Goal: Information Seeking & Learning: Learn about a topic

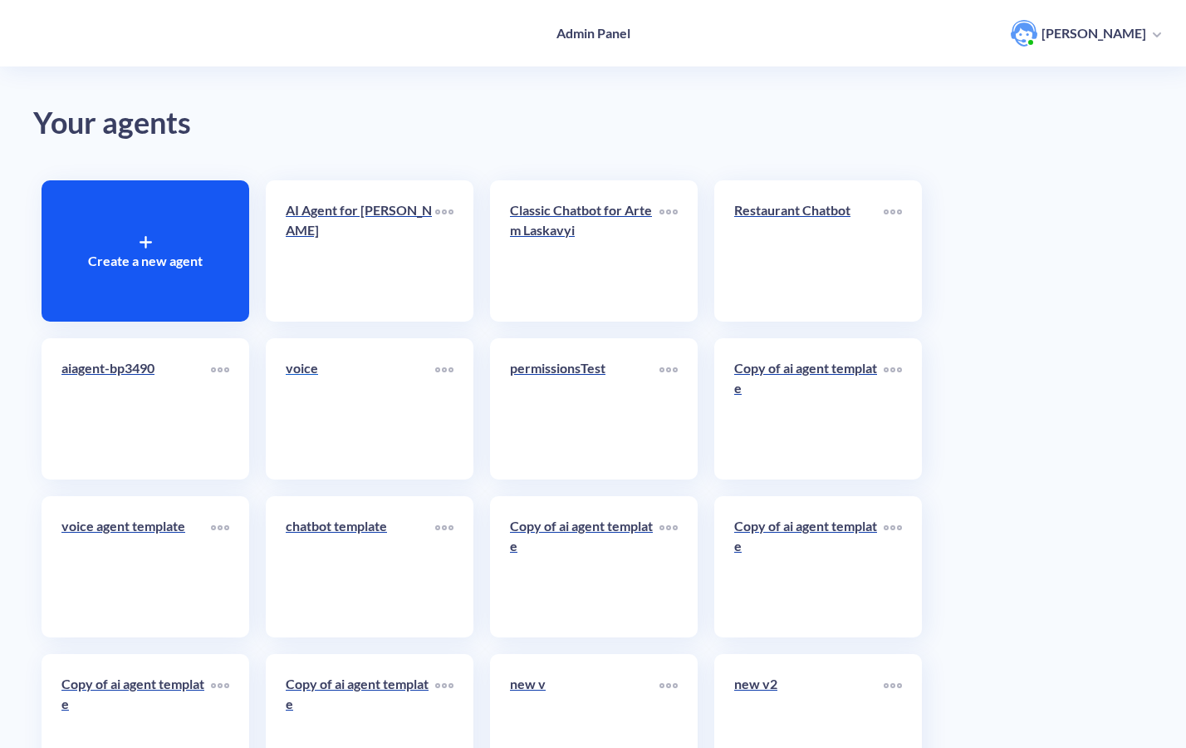
click at [328, 387] on div "voice" at bounding box center [361, 374] width 150 height 33
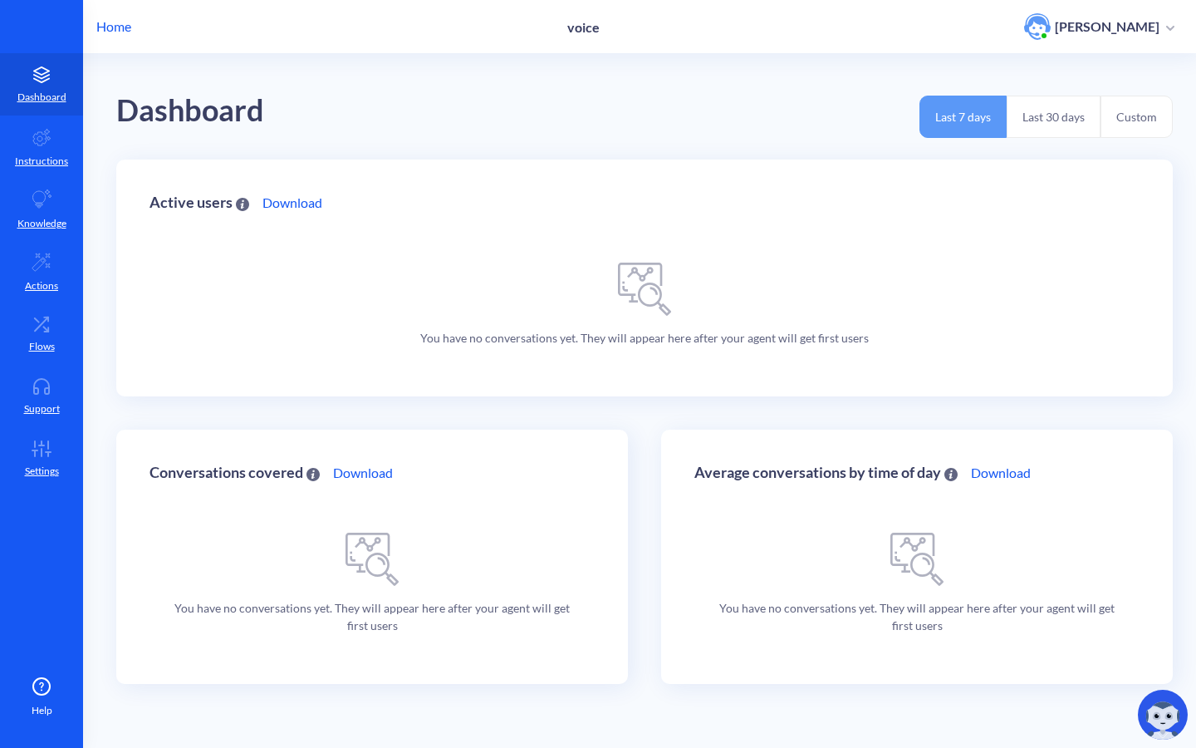
click at [1146, 699] on img at bounding box center [1163, 715] width 50 height 50
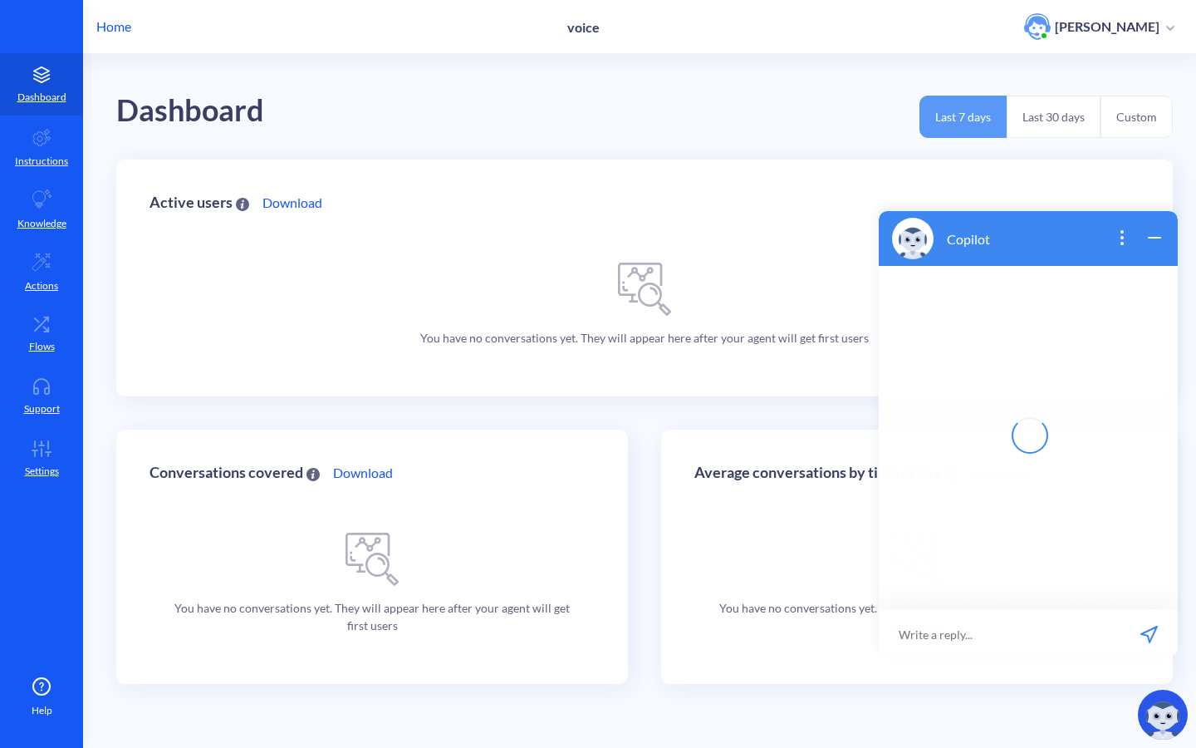
scroll to position [2, 0]
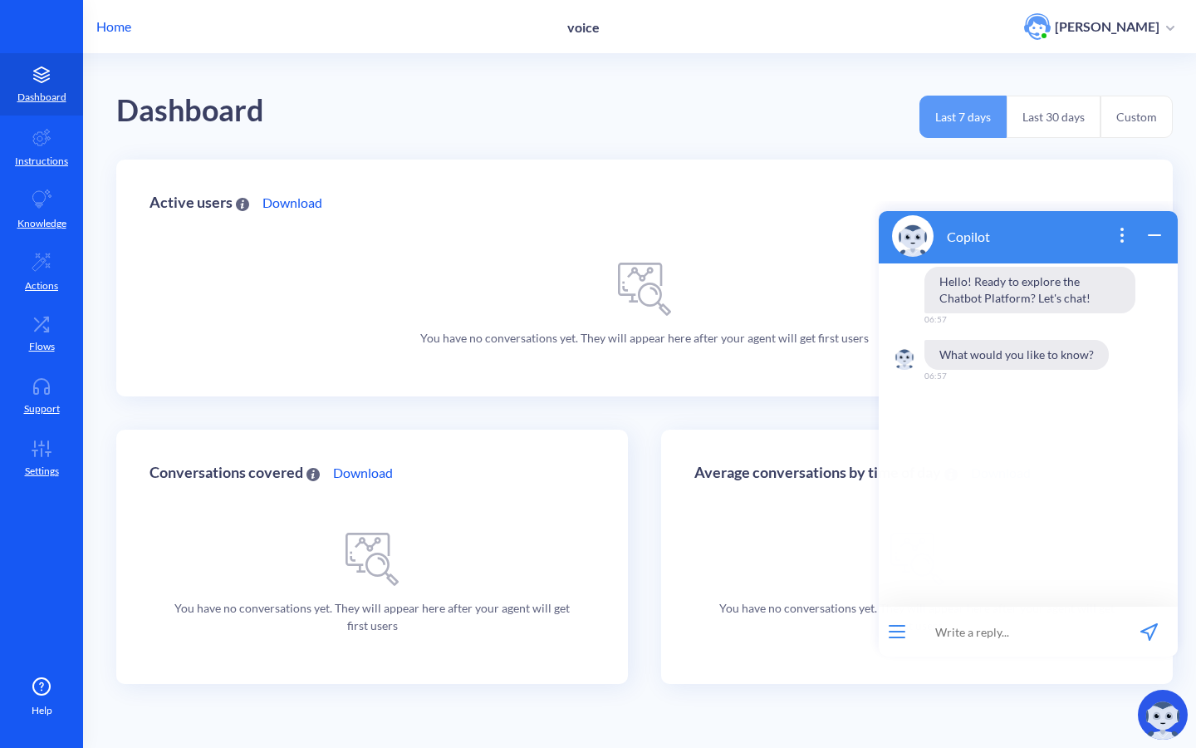
click at [1001, 621] on input at bounding box center [1018, 632] width 205 height 50
type input "can i"
click at [1087, 632] on input "i can have arrays of parameters, right?" at bounding box center [1018, 632] width 205 height 50
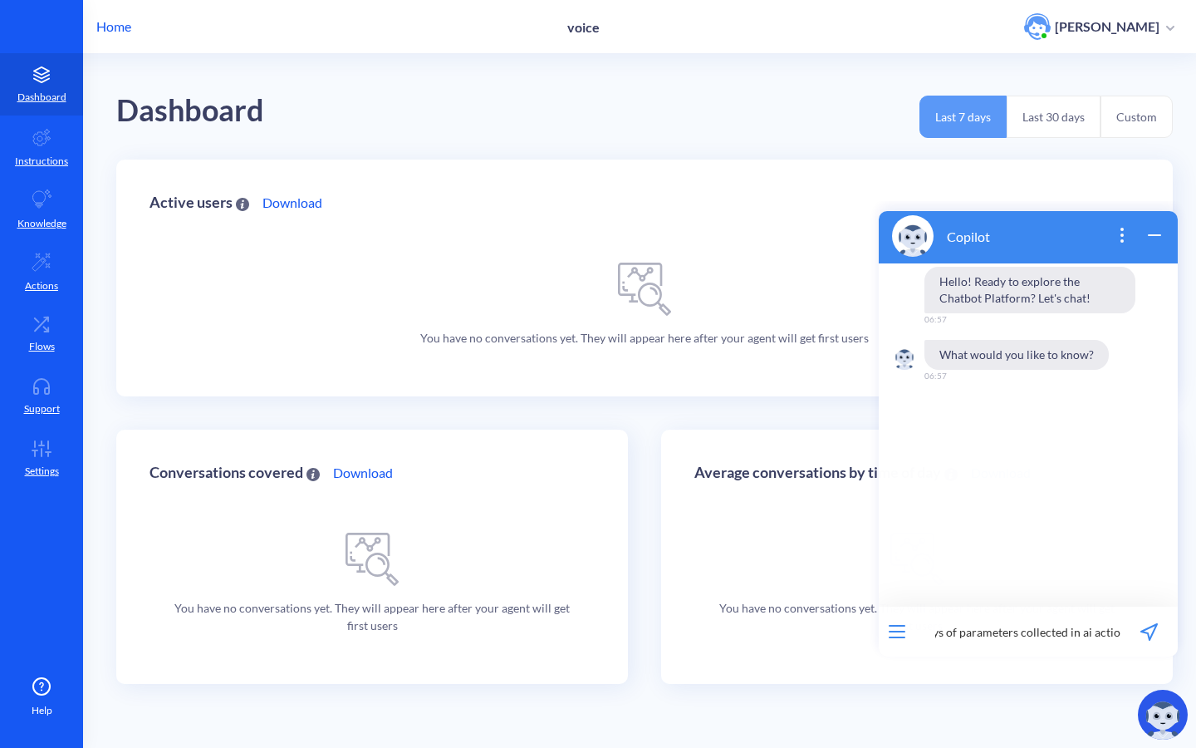
type input "i can have arrays of parameters collected in ai actions, right?"
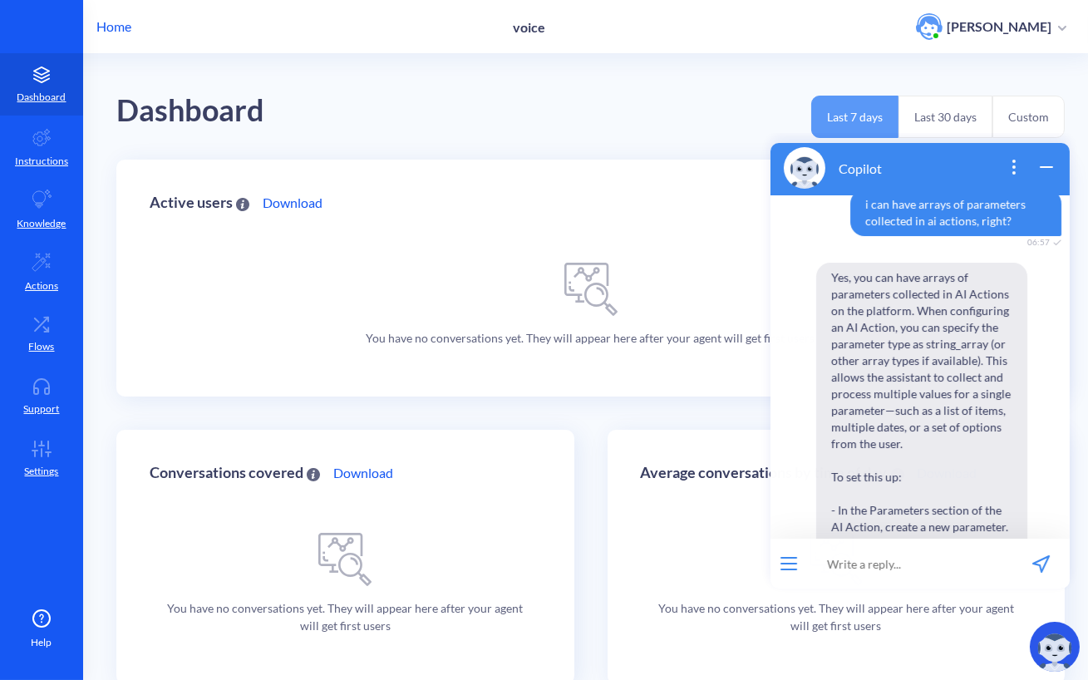
scroll to position [140, 0]
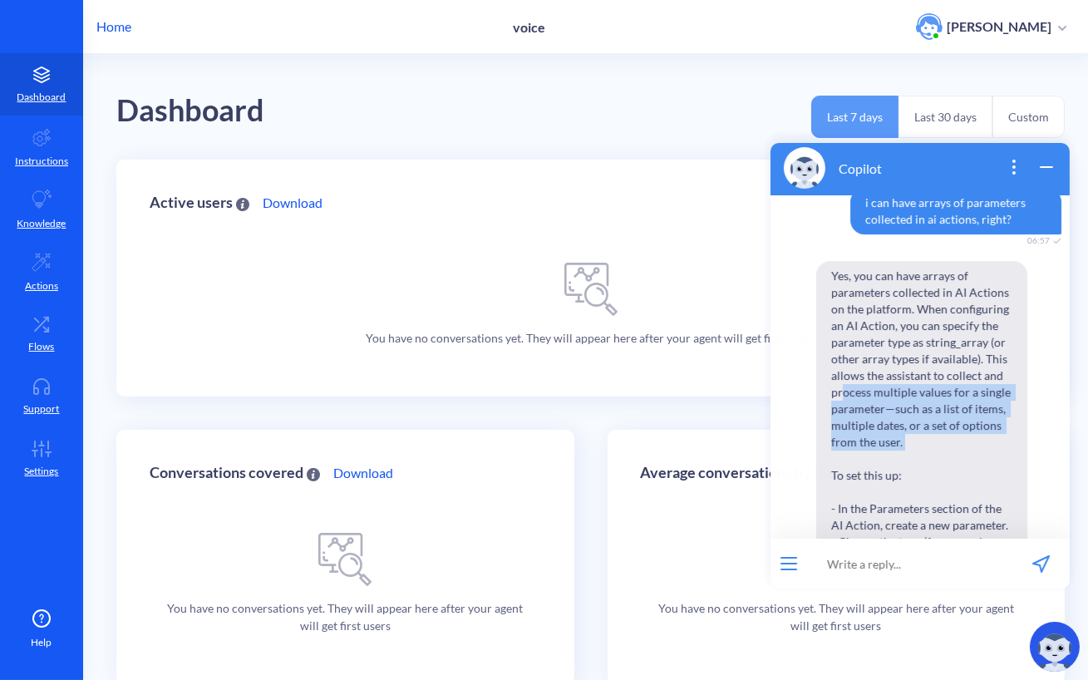
drag, startPoint x: 916, startPoint y: 454, endPoint x: 840, endPoint y: 395, distance: 97.1
click at [840, 395] on span "Yes, you can have arrays of parameters collected in AI Actions on the platform.…" at bounding box center [920, 541] width 211 height 562
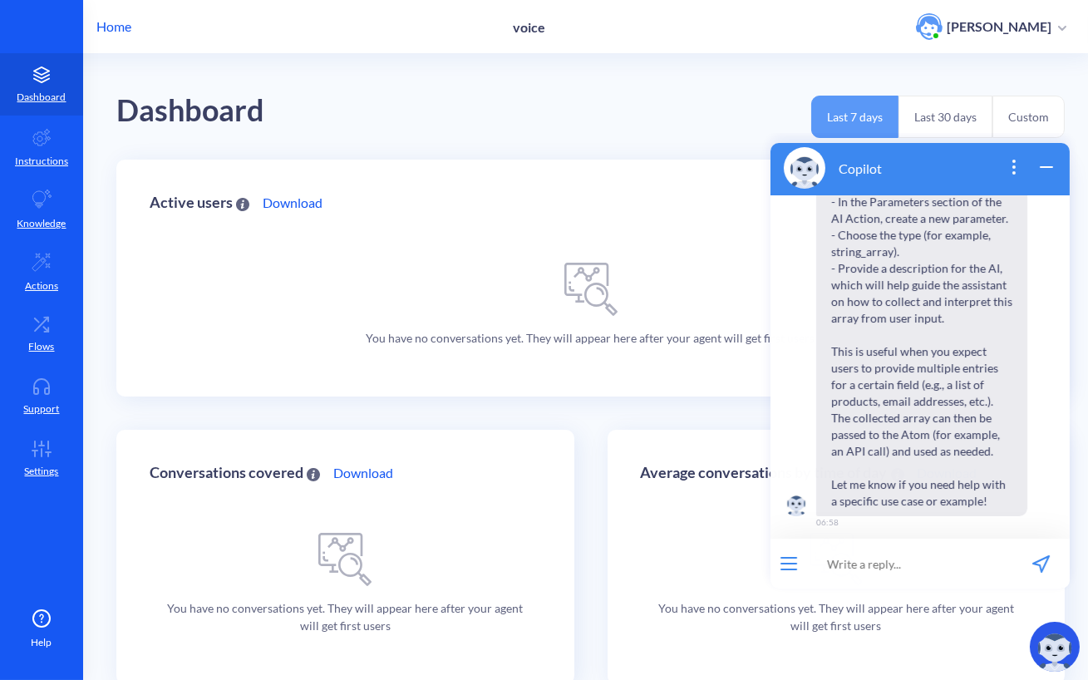
scroll to position [455, 0]
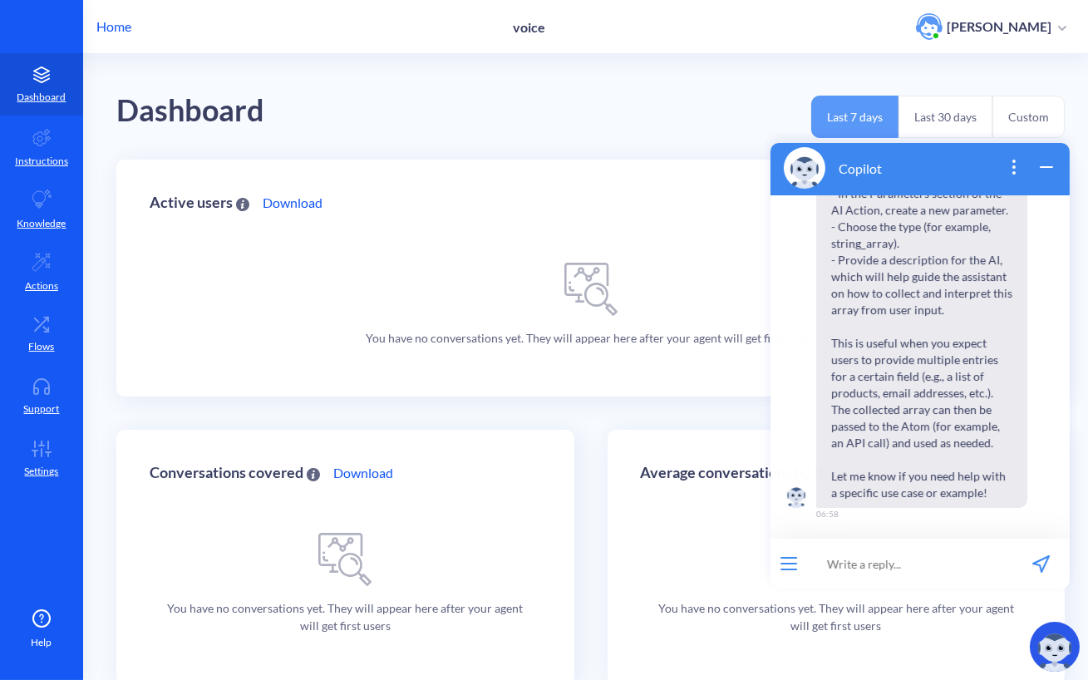
click at [831, 352] on span "Yes, you can have arrays of parameters collected in AI Actions on the platform.…" at bounding box center [920, 226] width 211 height 562
click at [902, 568] on input at bounding box center [908, 563] width 205 height 50
type input "s"
type input "is there a way to loop through this array? (for example calling api call for ea…"
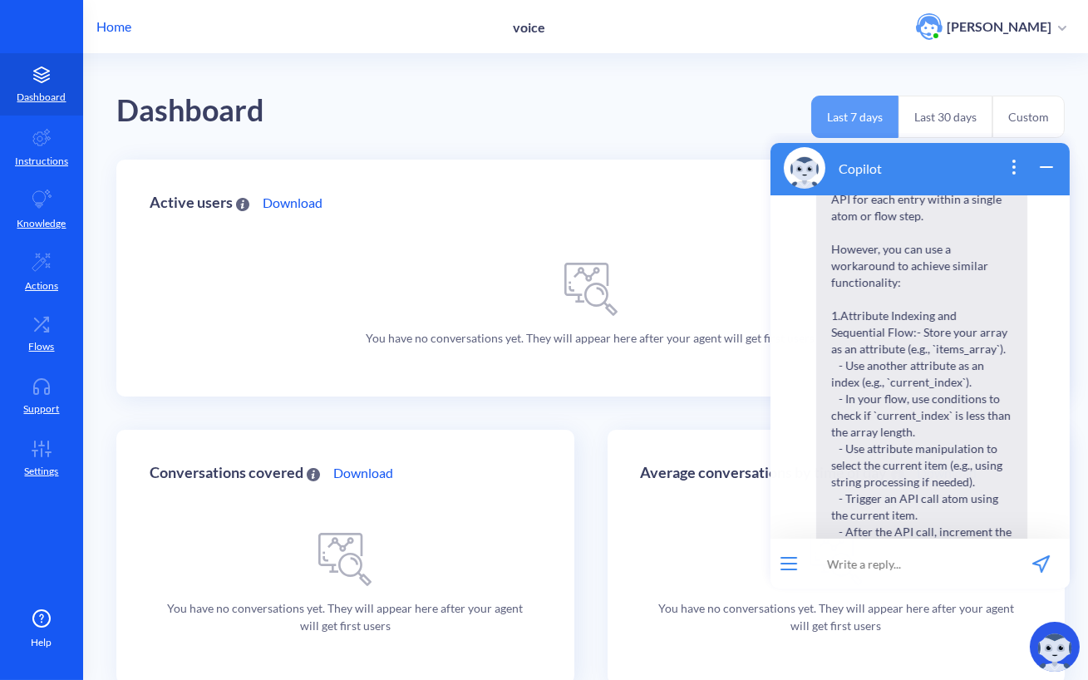
scroll to position [1002, 0]
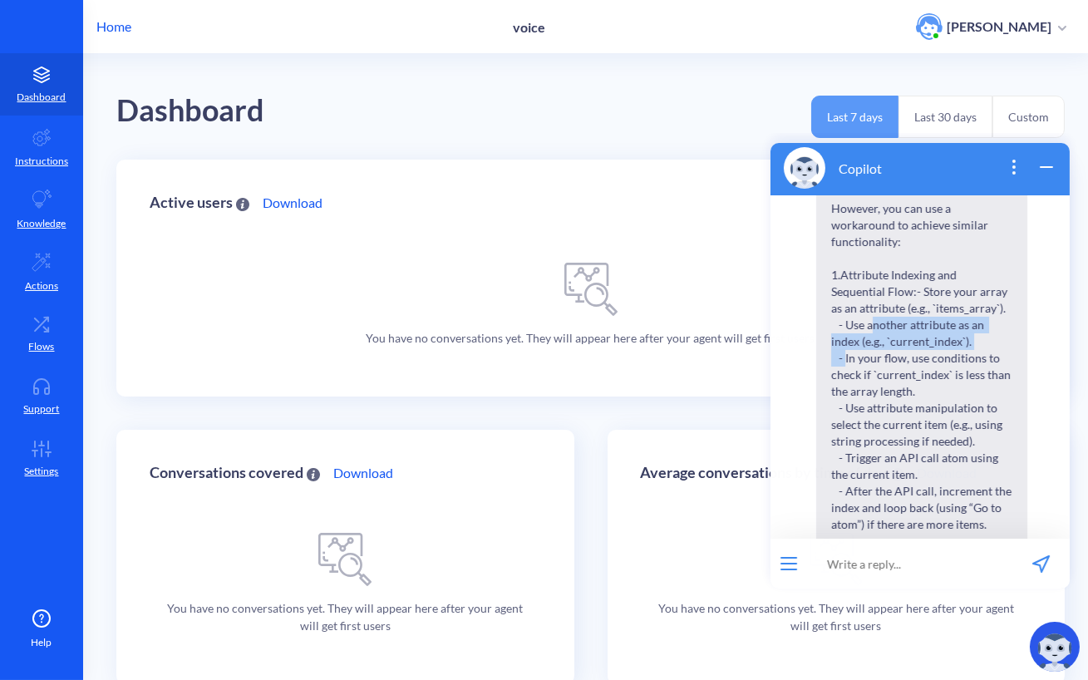
drag, startPoint x: 961, startPoint y: 355, endPoint x: 839, endPoint y: 343, distance: 122.7
click at [839, 343] on span "Currently, there is no built-in loop structure in the chatbot platform’s visual…" at bounding box center [920, 523] width 211 height 894
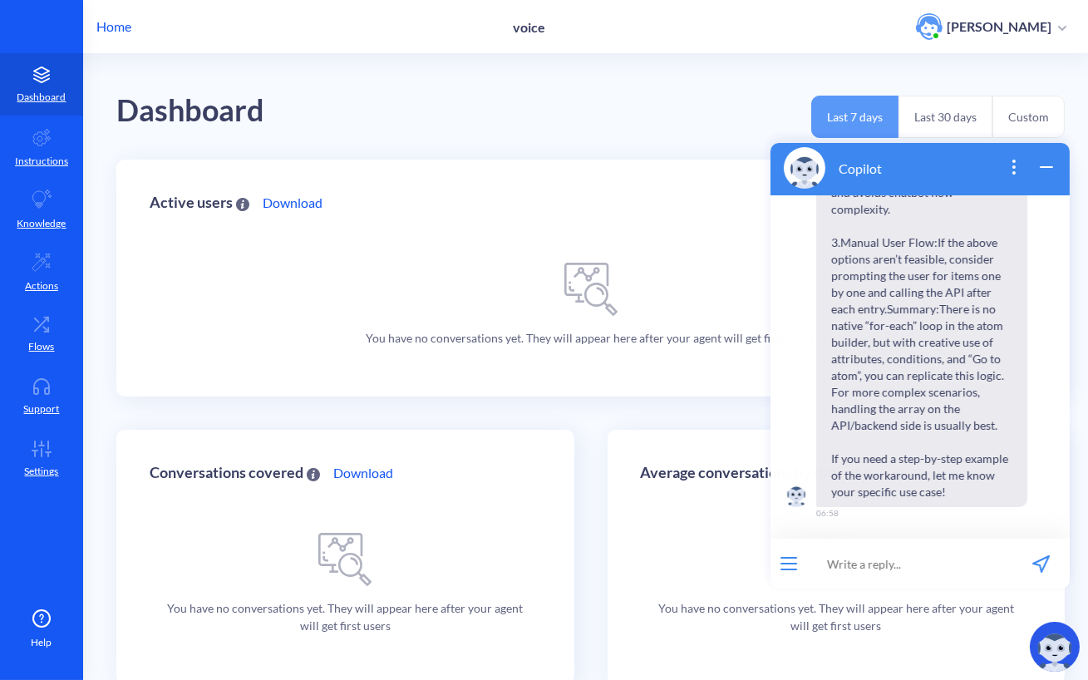
scroll to position [1477, 0]
drag, startPoint x: 991, startPoint y: 318, endPoint x: 826, endPoint y: 253, distance: 177.6
click at [826, 253] on span "Currently, there is no built-in loop structure in the chatbot platform’s visual…" at bounding box center [920, 59] width 211 height 894
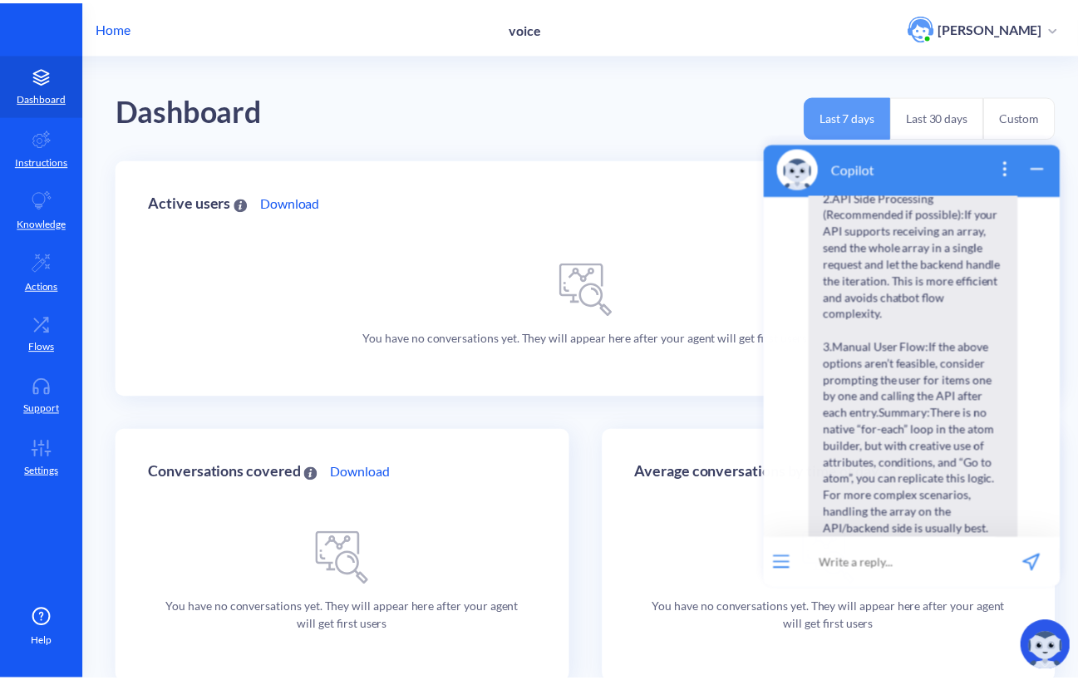
scroll to position [1343, 0]
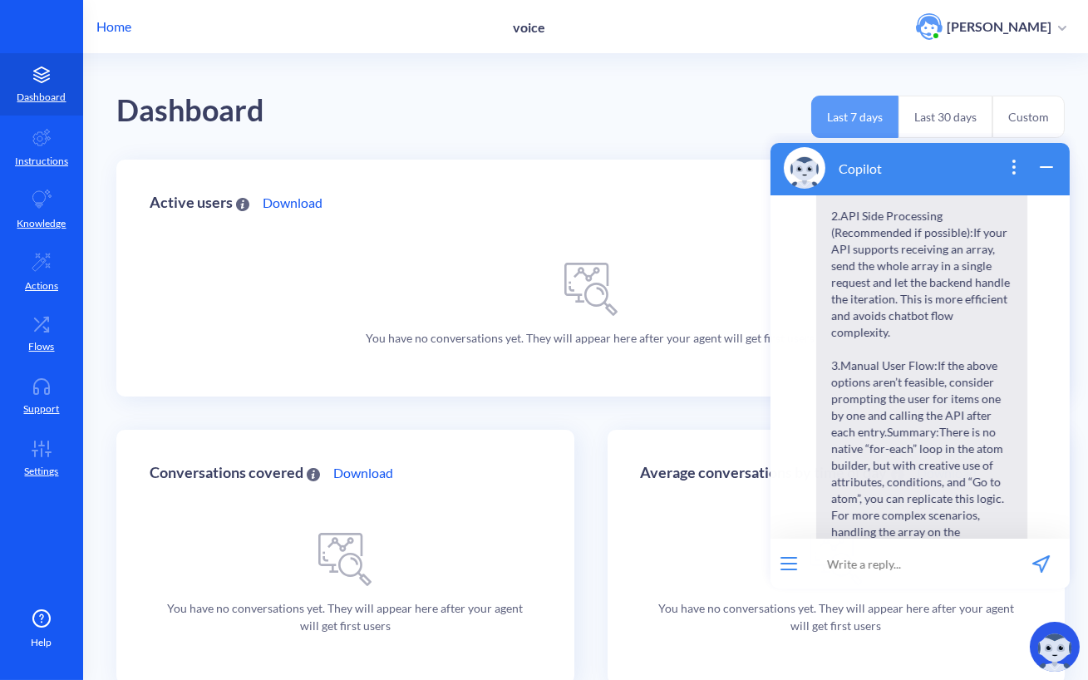
click at [125, 34] on p "Home" at bounding box center [113, 27] width 35 height 20
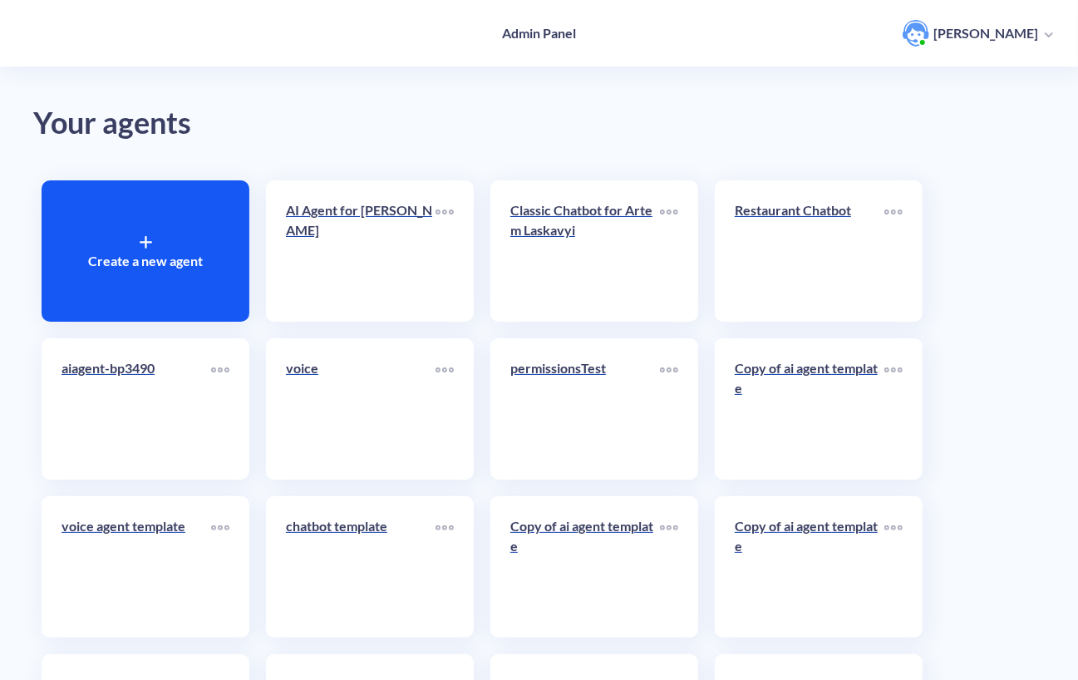
click at [204, 210] on div "Create a new agent" at bounding box center [146, 250] width 208 height 141
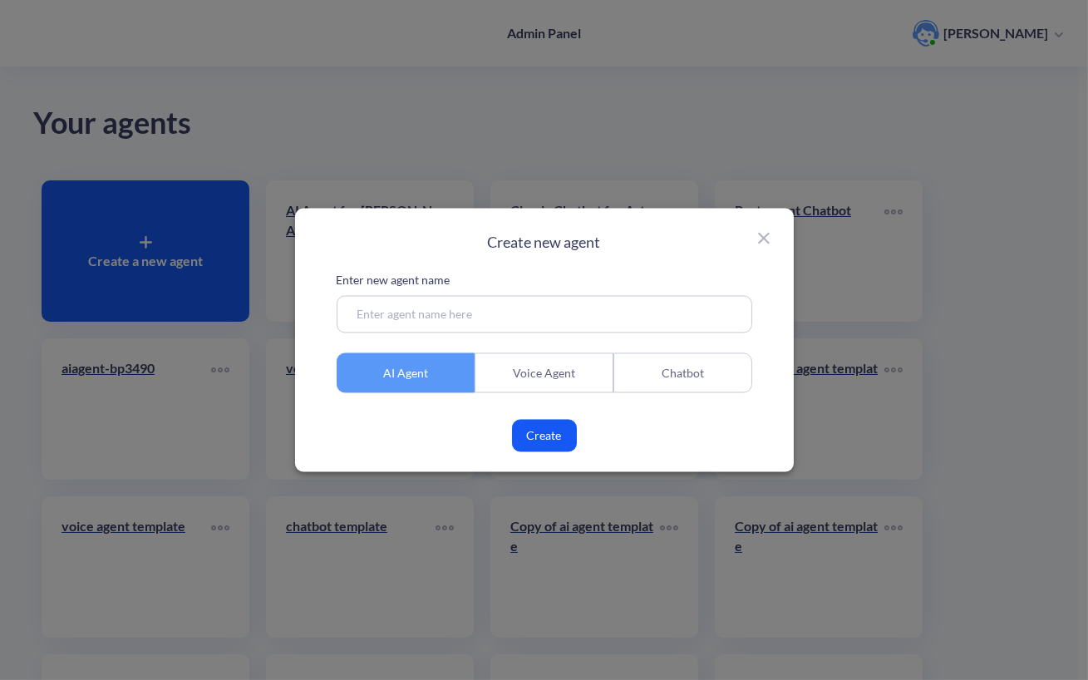
click at [525, 323] on input at bounding box center [543, 314] width 415 height 37
type input "list of string agent"
click at [534, 448] on button "Create" at bounding box center [544, 436] width 65 height 32
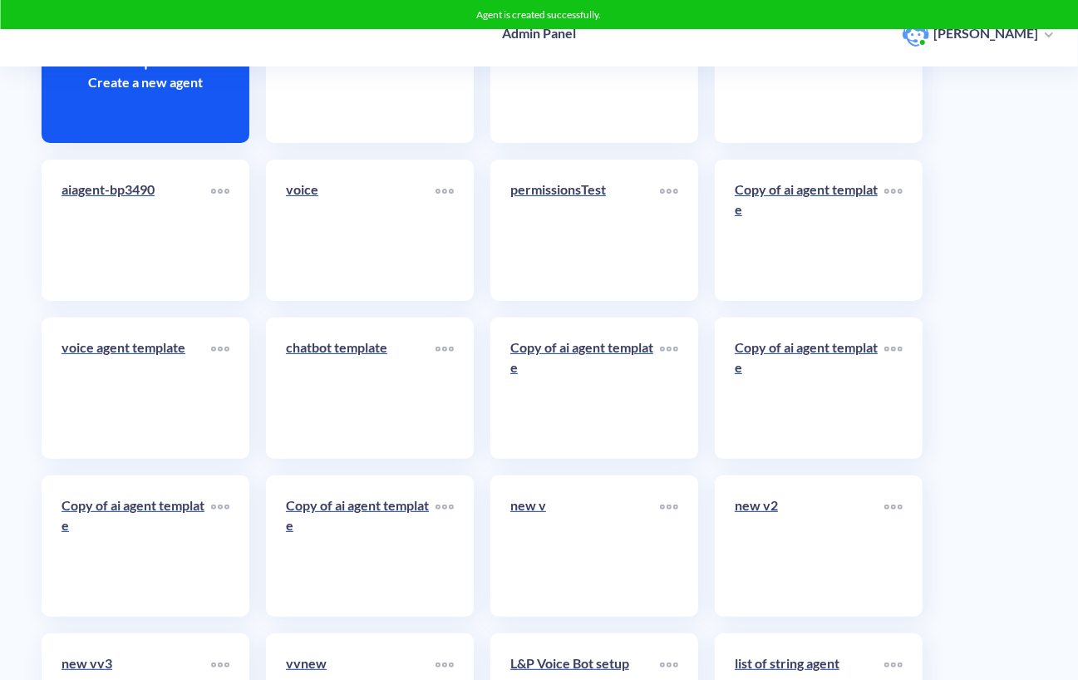
scroll to position [314, 0]
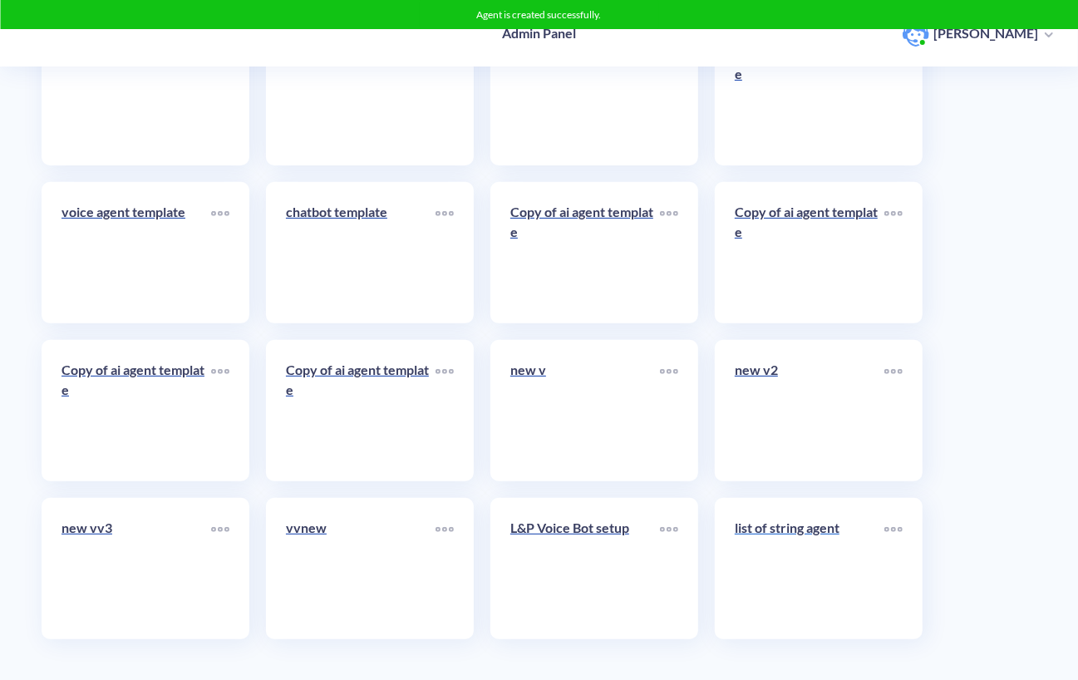
click at [784, 577] on link "list of string agent" at bounding box center [809, 568] width 150 height 101
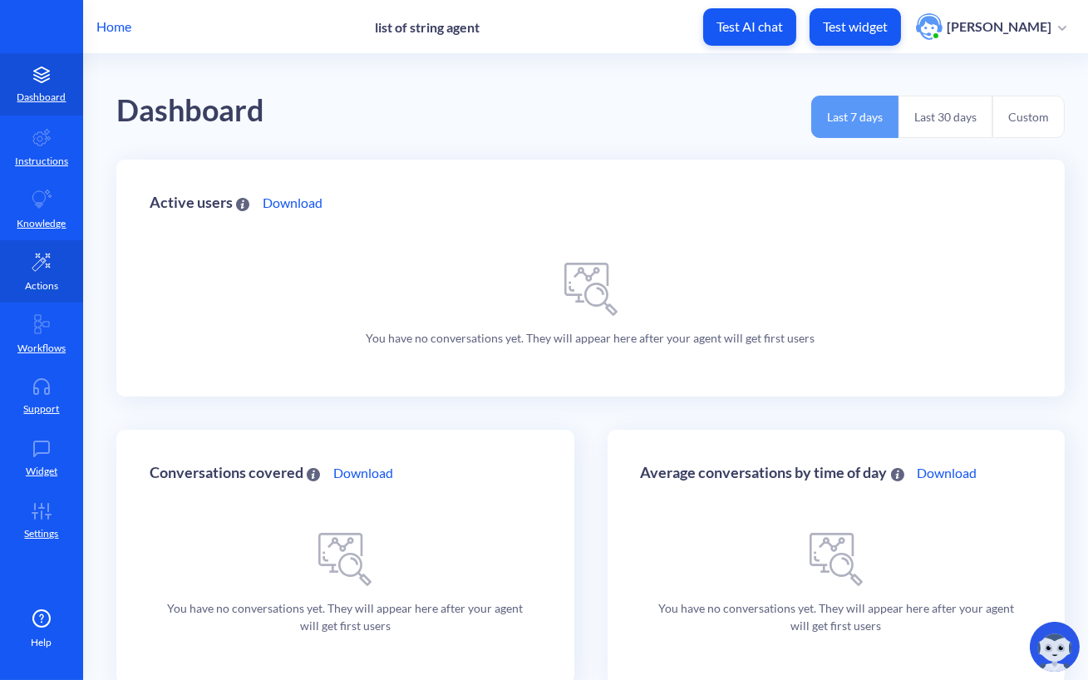
click at [72, 284] on link "Actions" at bounding box center [41, 271] width 83 height 62
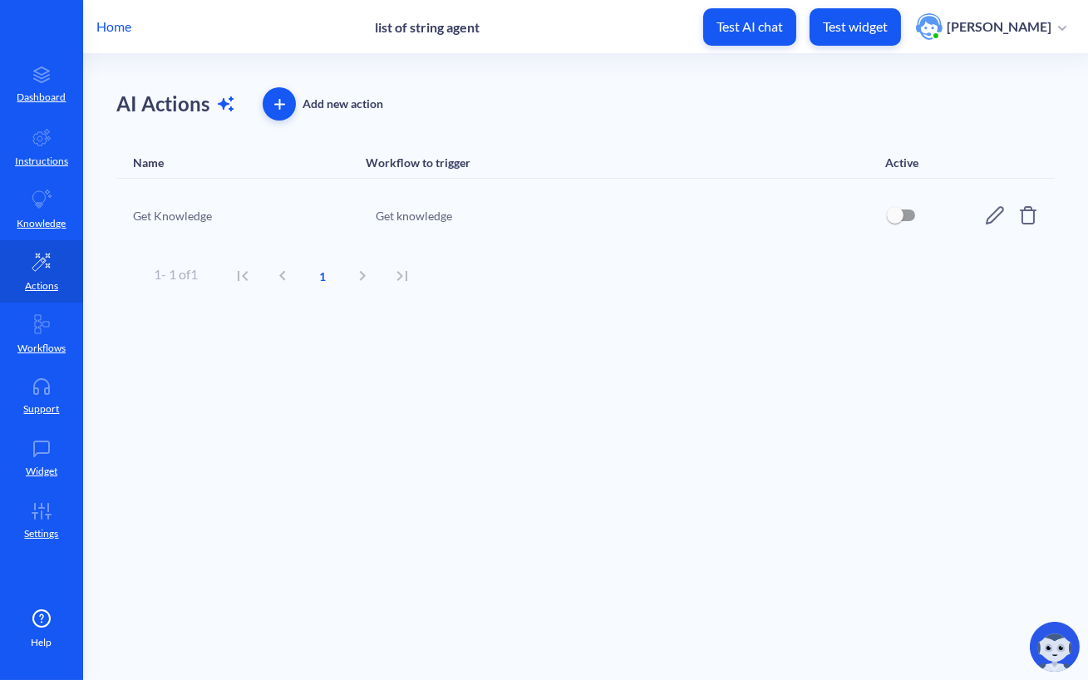
click at [282, 116] on button "button" at bounding box center [279, 103] width 33 height 33
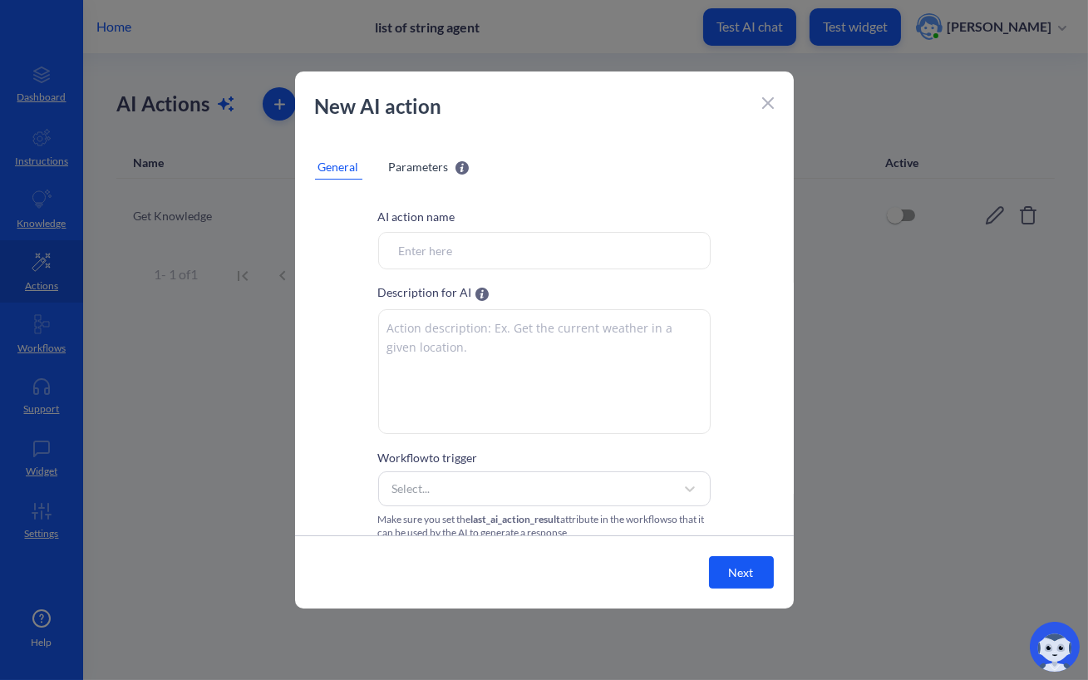
click at [553, 244] on input "Workflow to trigger" at bounding box center [544, 250] width 332 height 37
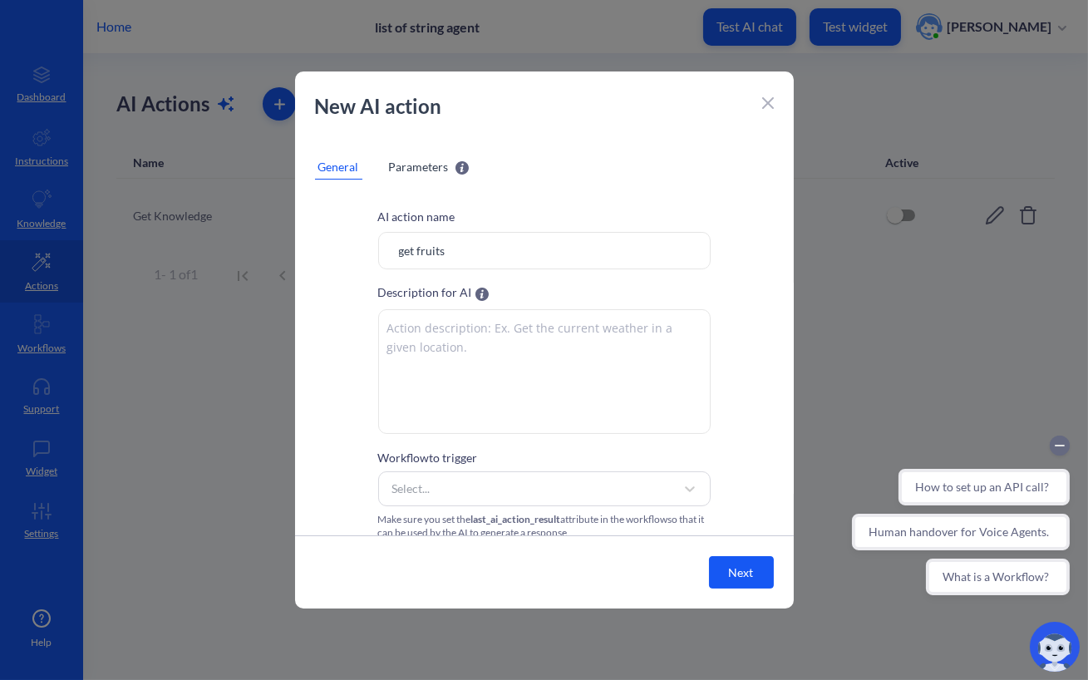
type input "get fruits"
click at [1055, 454] on circle "Collapse conversation starters" at bounding box center [1059, 445] width 20 height 20
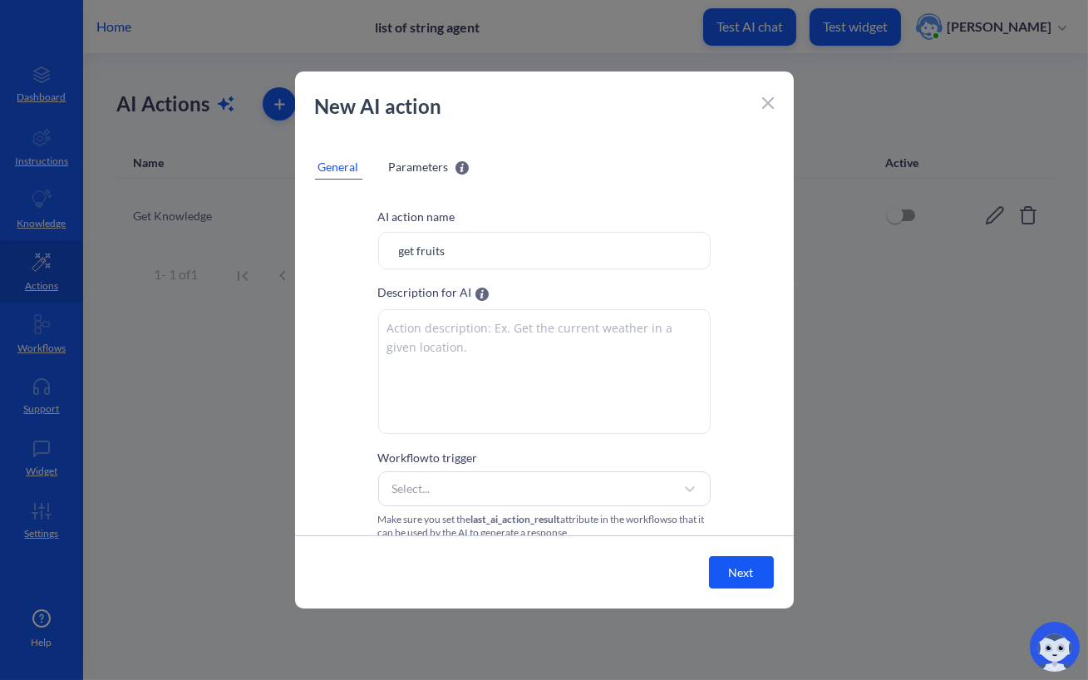
click at [421, 344] on textarea at bounding box center [544, 371] width 332 height 125
type textarea "get users favourite fruits"
click at [407, 165] on span "Parameters" at bounding box center [419, 166] width 60 height 17
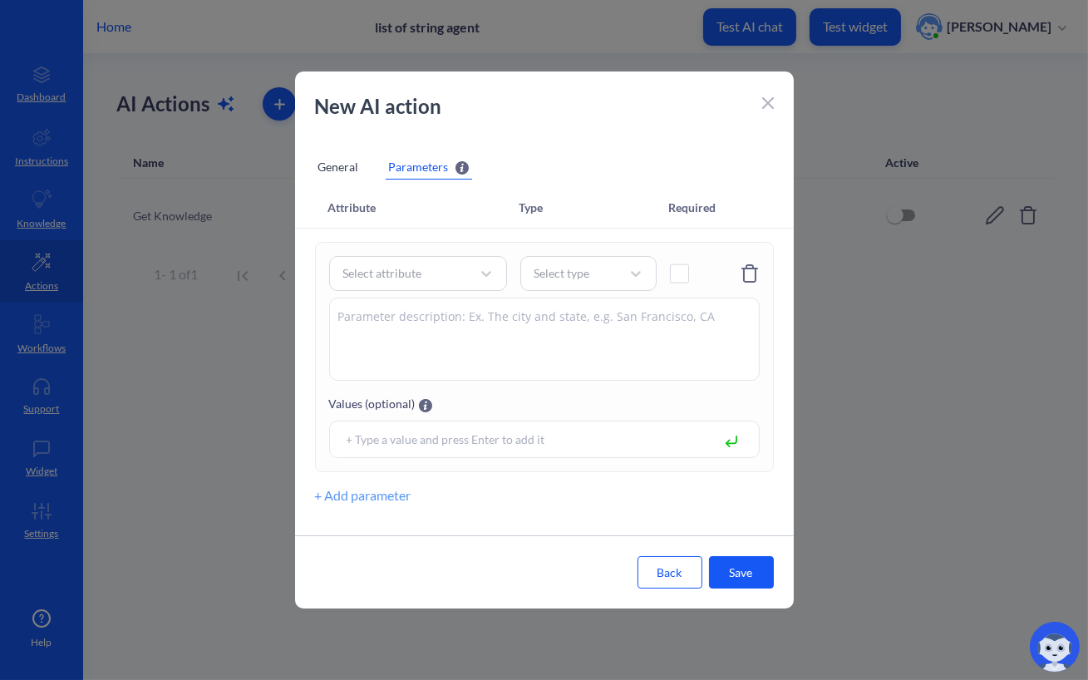
click at [444, 254] on div "Select attribute Select type Values (optional)" at bounding box center [544, 357] width 459 height 230
click at [438, 273] on div "Select attribute" at bounding box center [403, 273] width 136 height 30
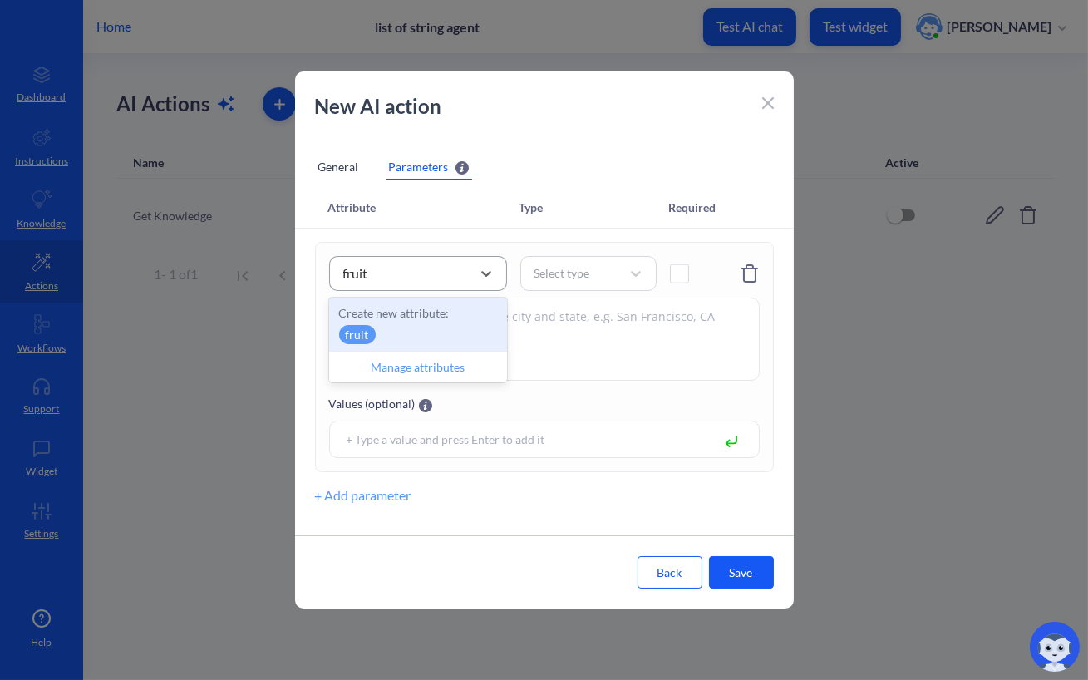
type input "fruits"
click at [426, 332] on div "Create new attribute: fruits" at bounding box center [418, 323] width 178 height 53
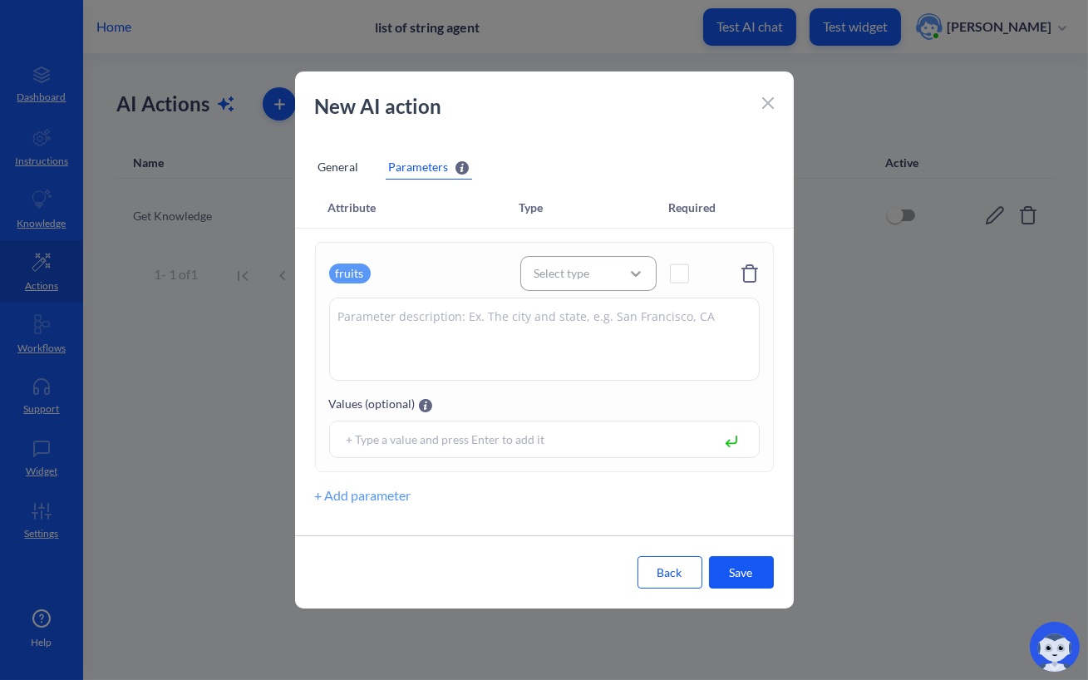
click at [621, 272] on div at bounding box center [636, 273] width 30 height 30
click at [603, 419] on div "String array" at bounding box center [588, 408] width 136 height 31
click at [676, 268] on span at bounding box center [679, 273] width 19 height 19
click at [625, 330] on textarea at bounding box center [544, 338] width 430 height 83
type textarea "favourite fruits"
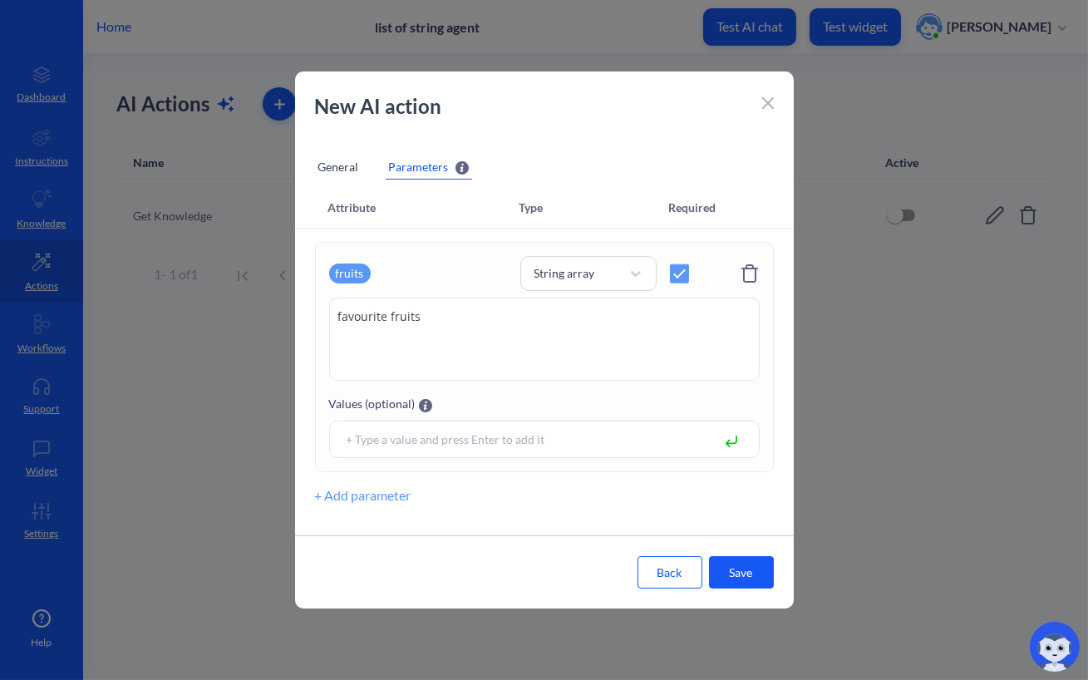
click at [748, 567] on button "Save" at bounding box center [741, 572] width 65 height 32
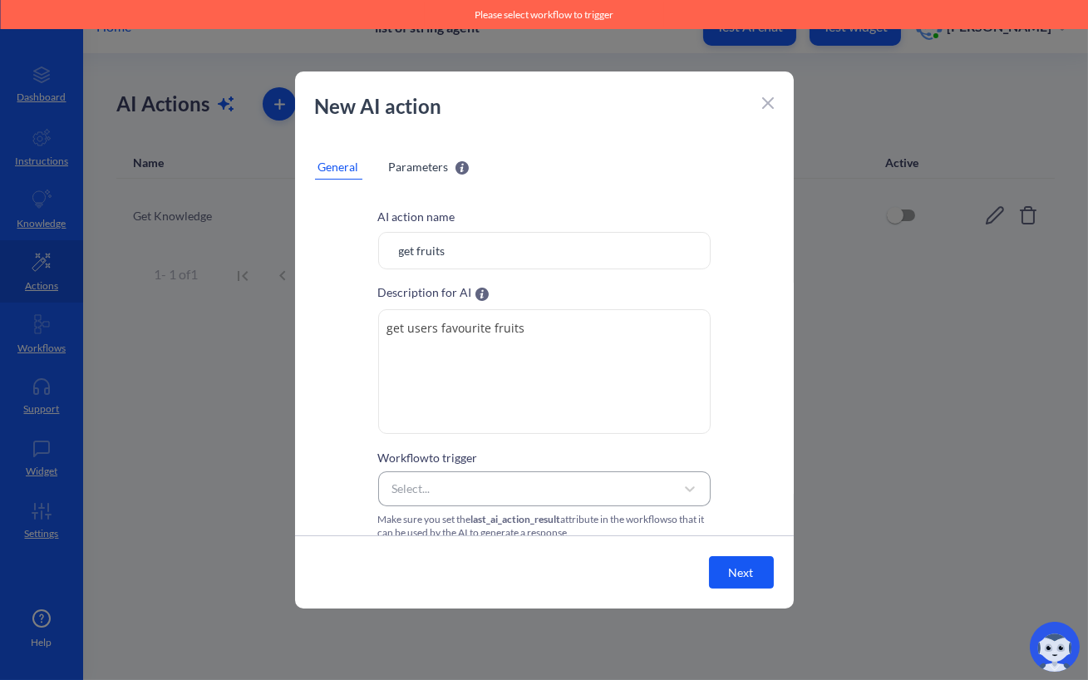
click at [513, 475] on div "Select..." at bounding box center [529, 489] width 291 height 30
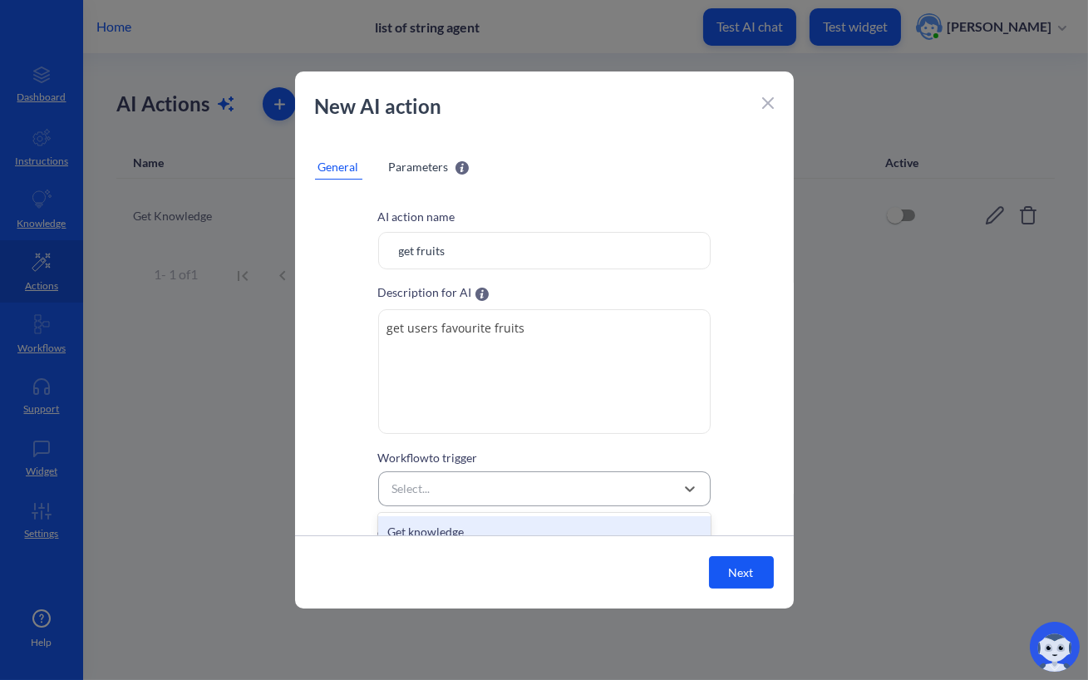
scroll to position [17, 0]
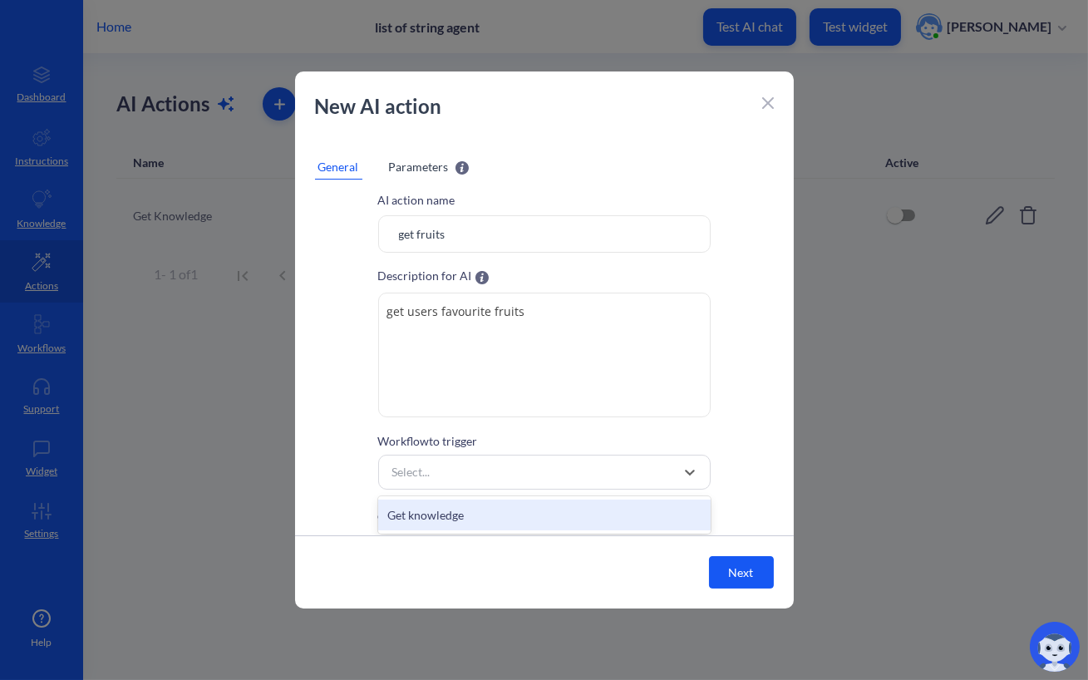
click at [489, 506] on div "Get knowledge" at bounding box center [544, 514] width 332 height 31
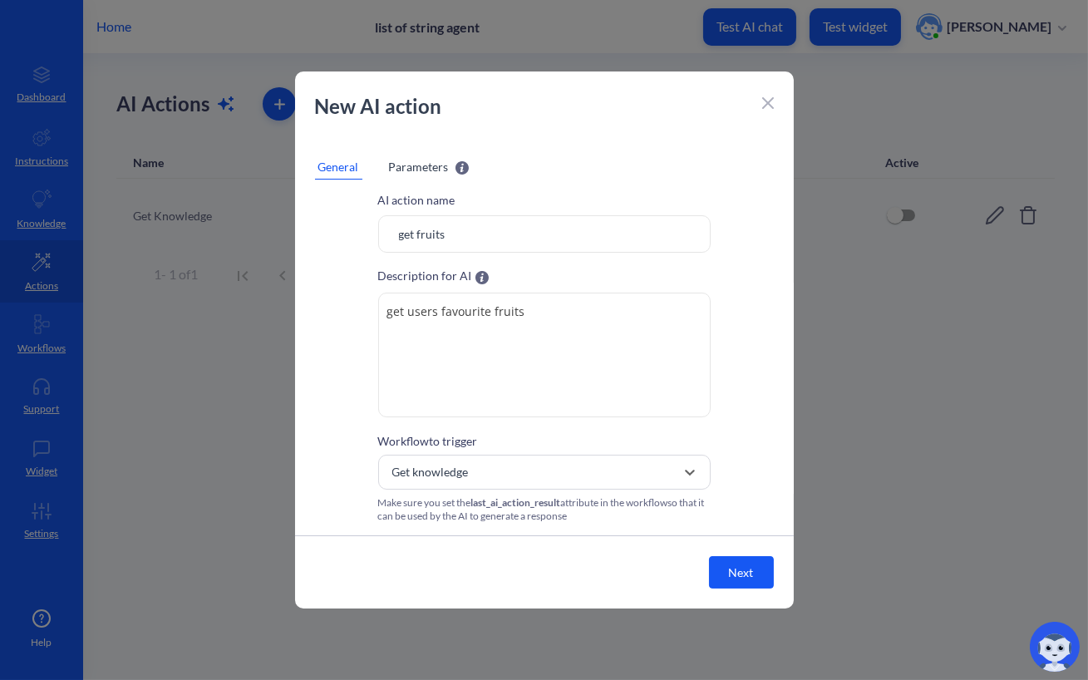
click at [741, 560] on button "Next" at bounding box center [741, 572] width 65 height 32
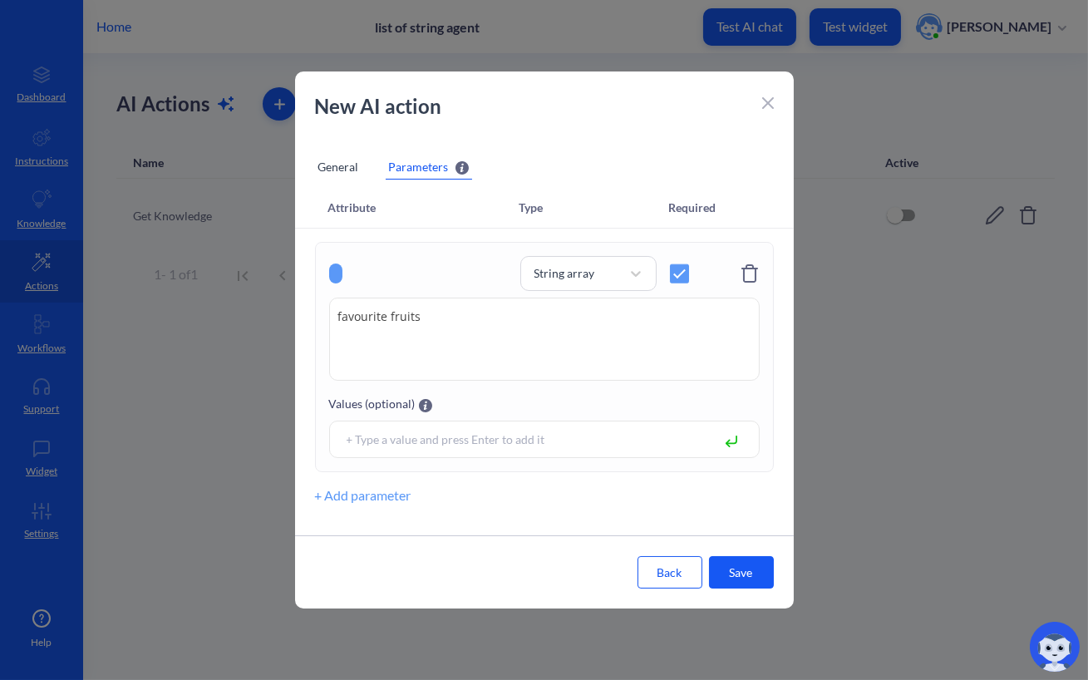
scroll to position [0, 0]
click at [733, 562] on button "Save" at bounding box center [741, 572] width 65 height 32
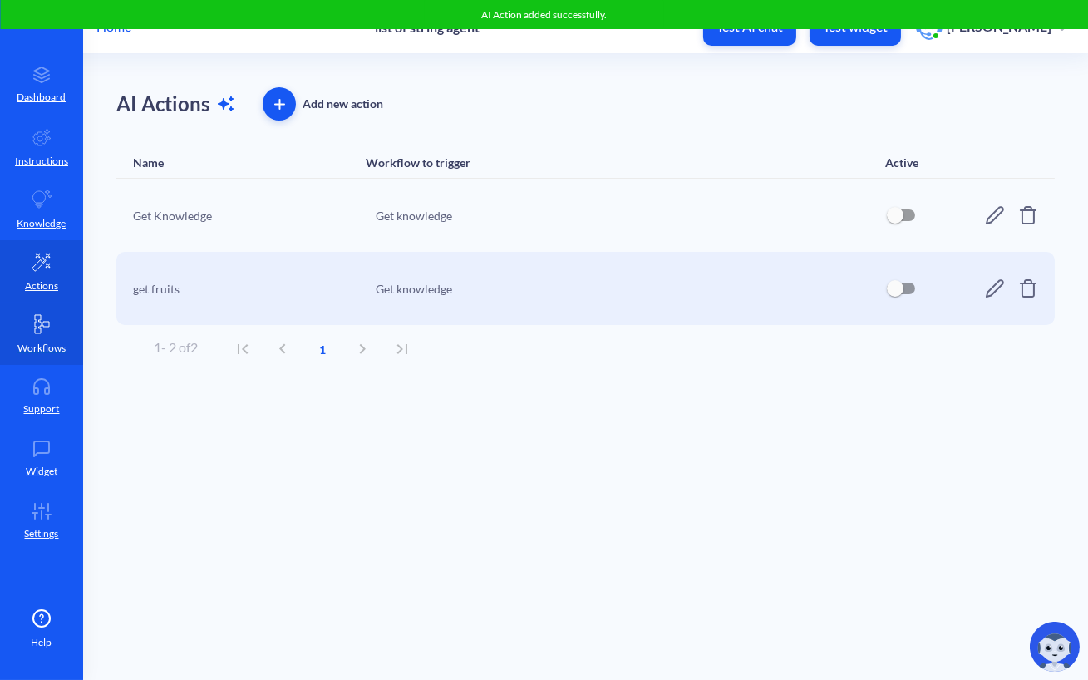
click at [65, 327] on link "Workflows" at bounding box center [41, 333] width 83 height 62
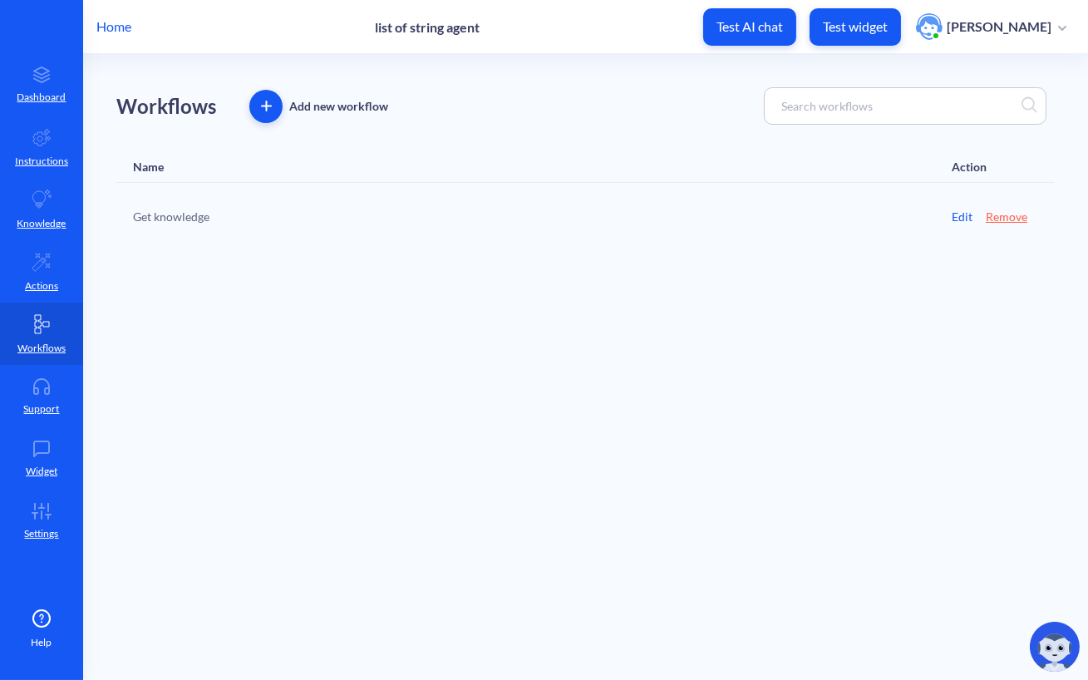
click at [249, 92] on div "Add new workflow" at bounding box center [318, 106] width 139 height 33
click at [275, 92] on button "button" at bounding box center [265, 106] width 33 height 33
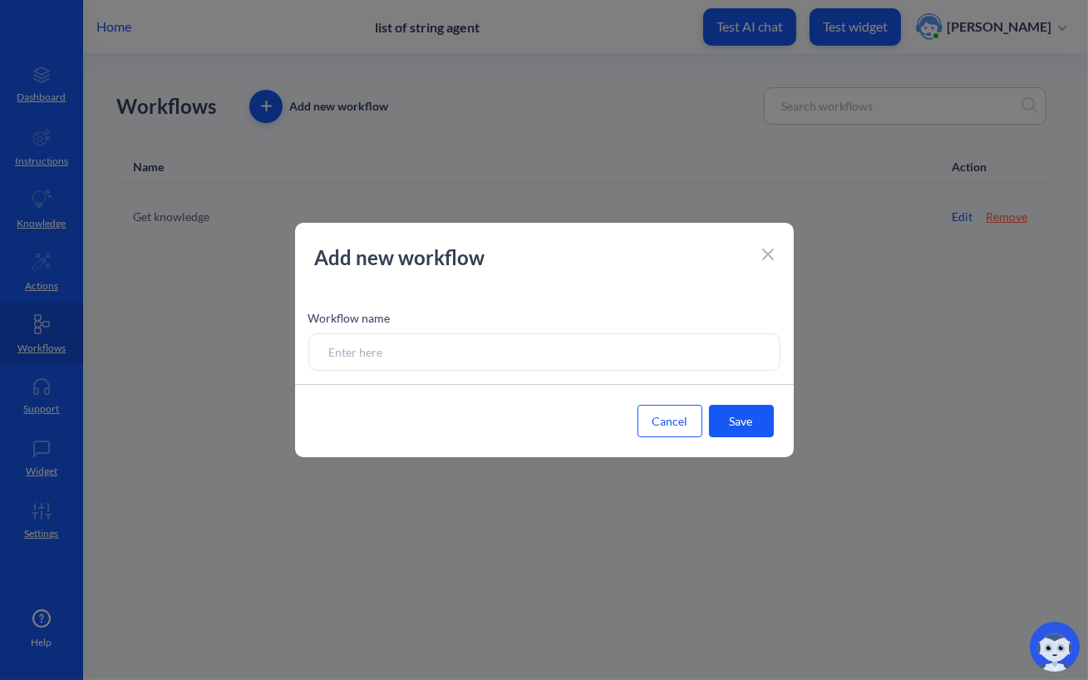
click at [643, 356] on input at bounding box center [544, 351] width 472 height 37
type input "new"
click at [746, 424] on button "Save" at bounding box center [741, 421] width 65 height 32
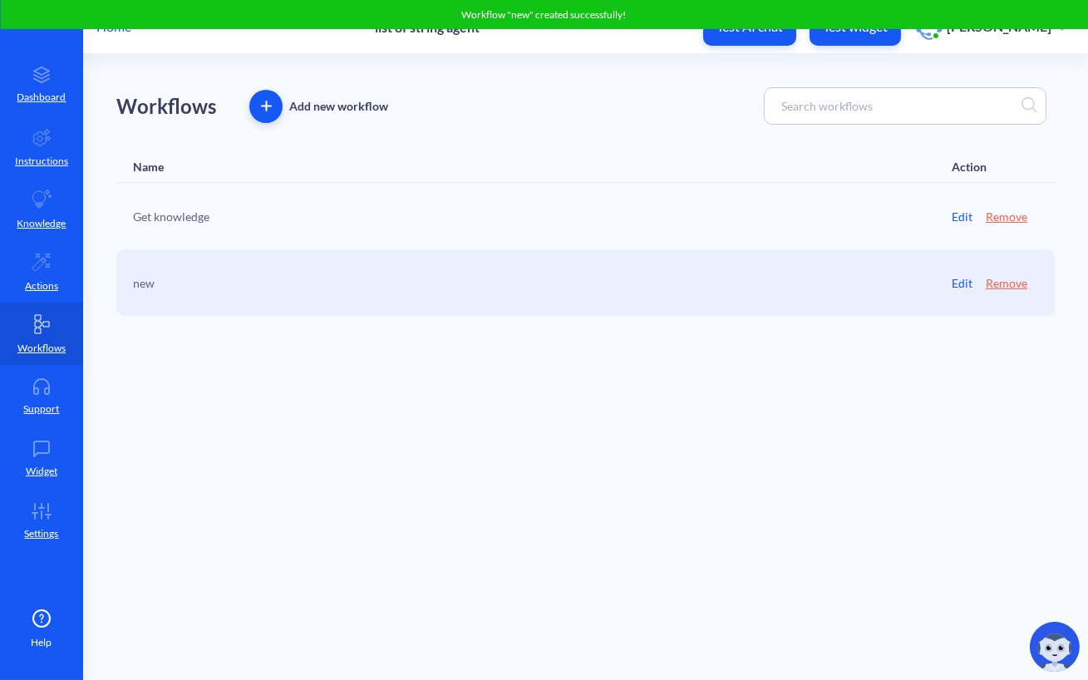
click at [946, 282] on div "new Edit Remove" at bounding box center [585, 282] width 938 height 66
click at [959, 282] on link "Edit" at bounding box center [961, 282] width 21 height 17
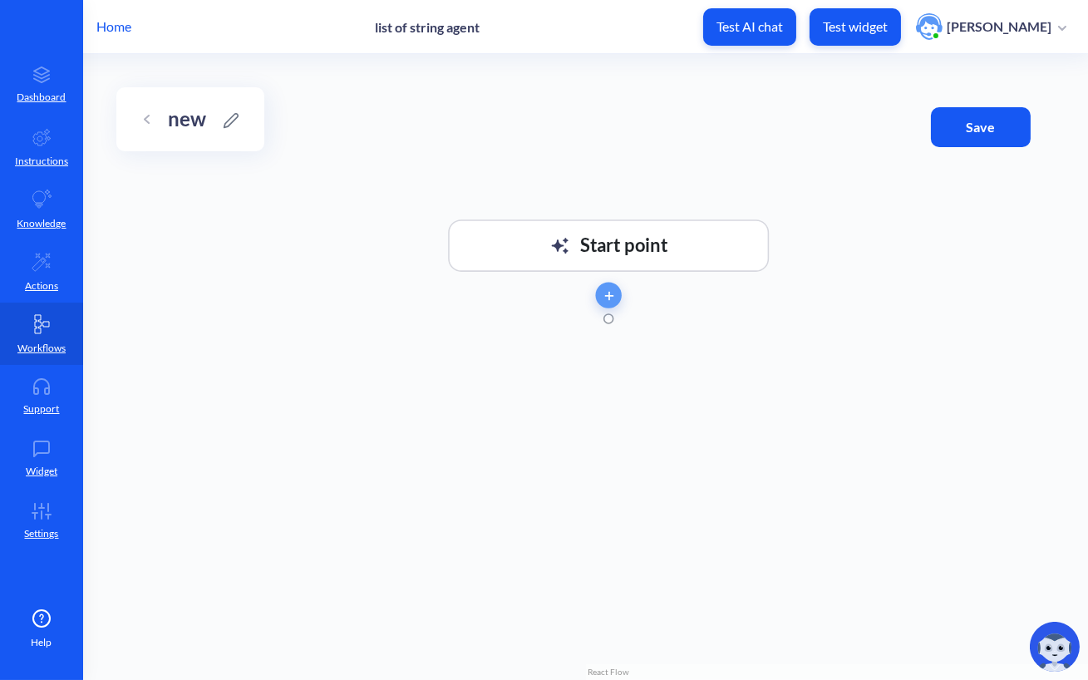
click at [581, 253] on div "Start point" at bounding box center [623, 245] width 87 height 52
click at [603, 299] on span "button" at bounding box center [609, 295] width 26 height 9
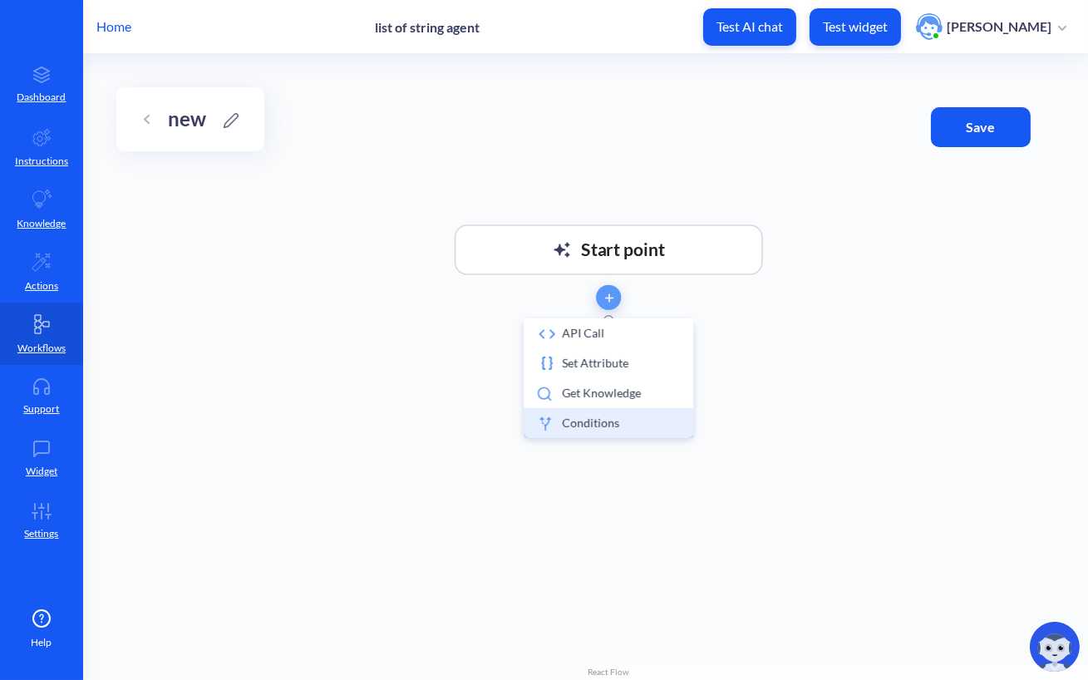
click at [592, 418] on li "Conditions" at bounding box center [607, 423] width 169 height 30
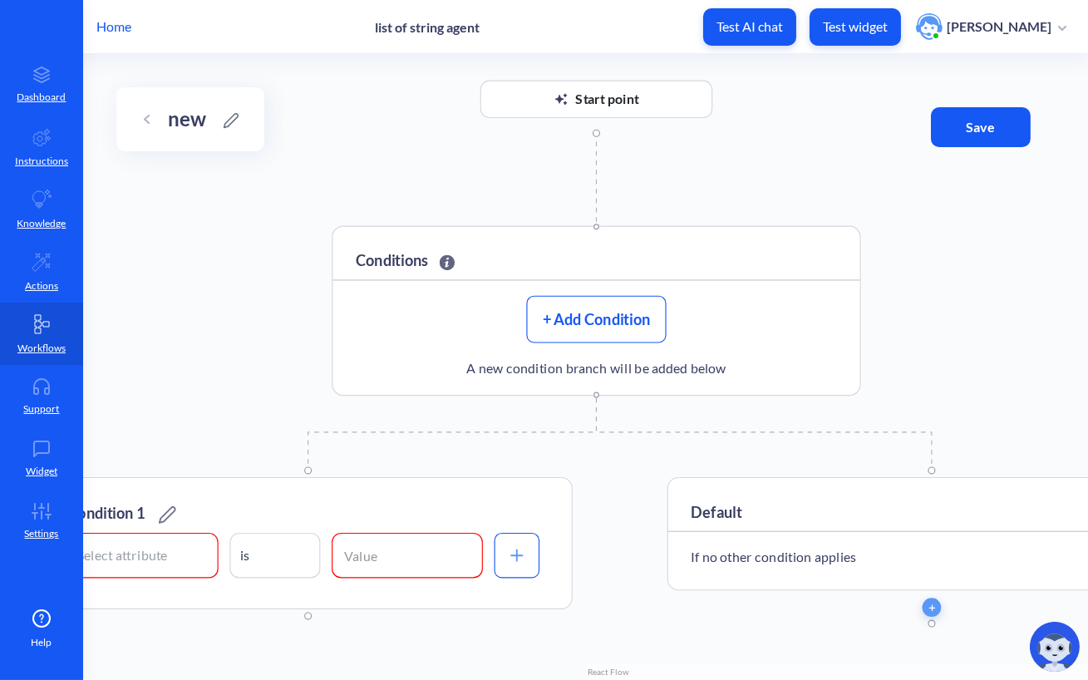
drag, startPoint x: 509, startPoint y: 351, endPoint x: 490, endPoint y: 106, distance: 246.7
click at [490, 98] on div "Start point Conditions + Add Condition A new condition branch will be added bel…" at bounding box center [585, 367] width 1004 height 626
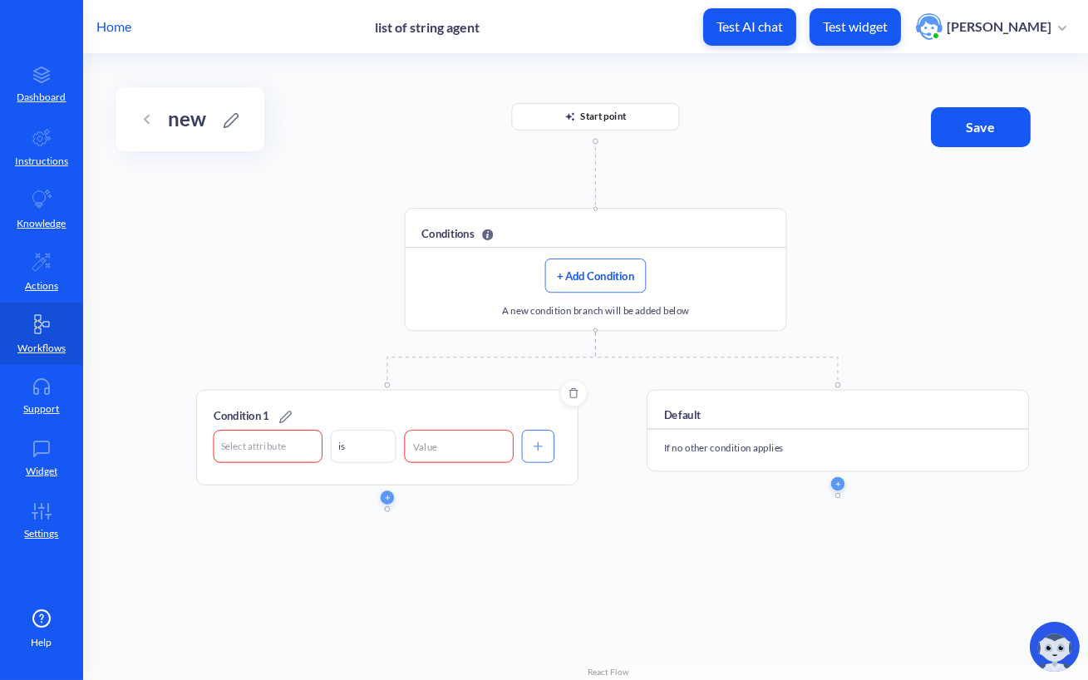
click at [271, 439] on div "Select attribute" at bounding box center [253, 446] width 65 height 14
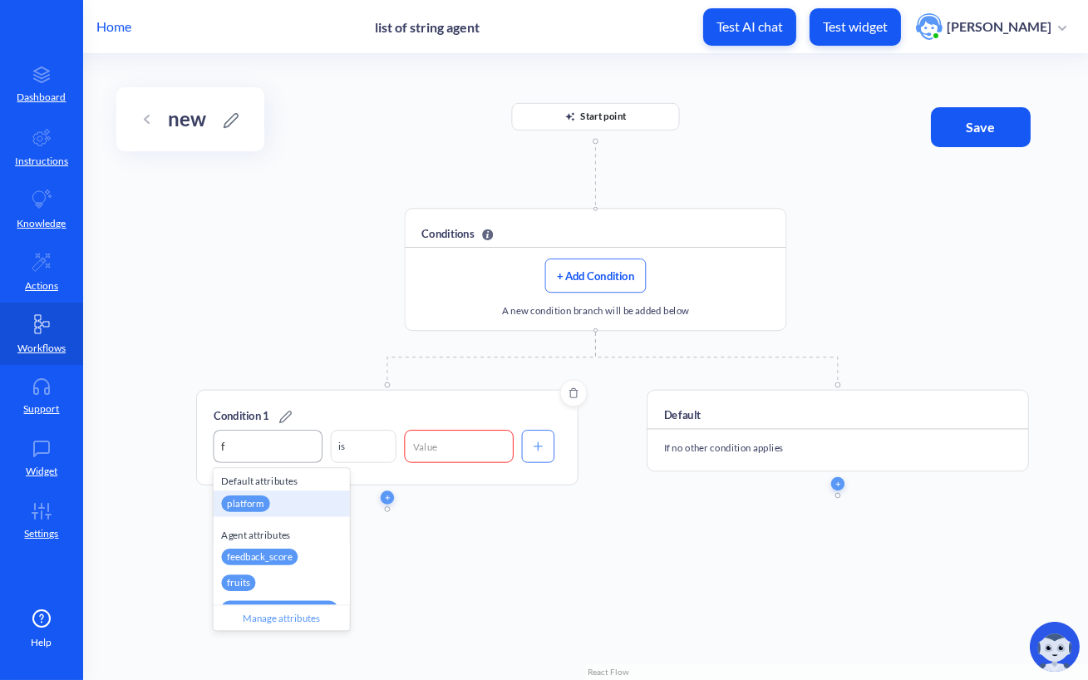
type input "fr"
click at [258, 499] on div "fruits" at bounding box center [282, 503] width 136 height 26
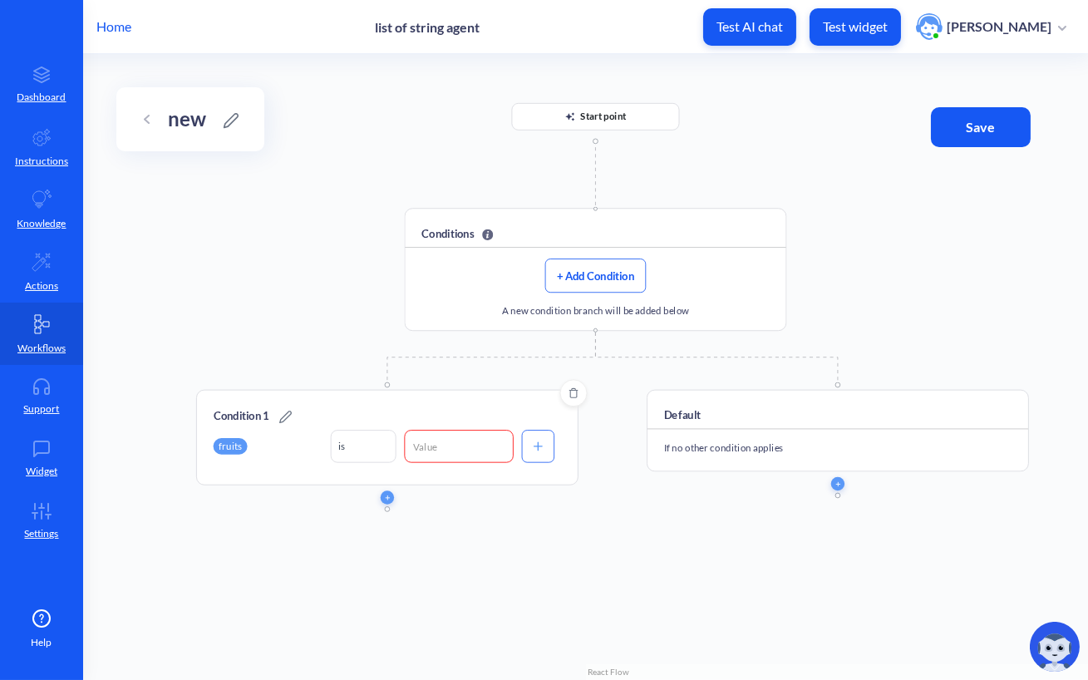
click at [293, 439] on div "fruits" at bounding box center [268, 446] width 109 height 32
click at [473, 453] on input at bounding box center [458, 446] width 109 height 32
type input "none"
click at [411, 616] on div "Start point Conditions + Add Condition A new condition branch will be added bel…" at bounding box center [585, 367] width 1004 height 626
click at [386, 490] on button "button" at bounding box center [387, 496] width 13 height 13
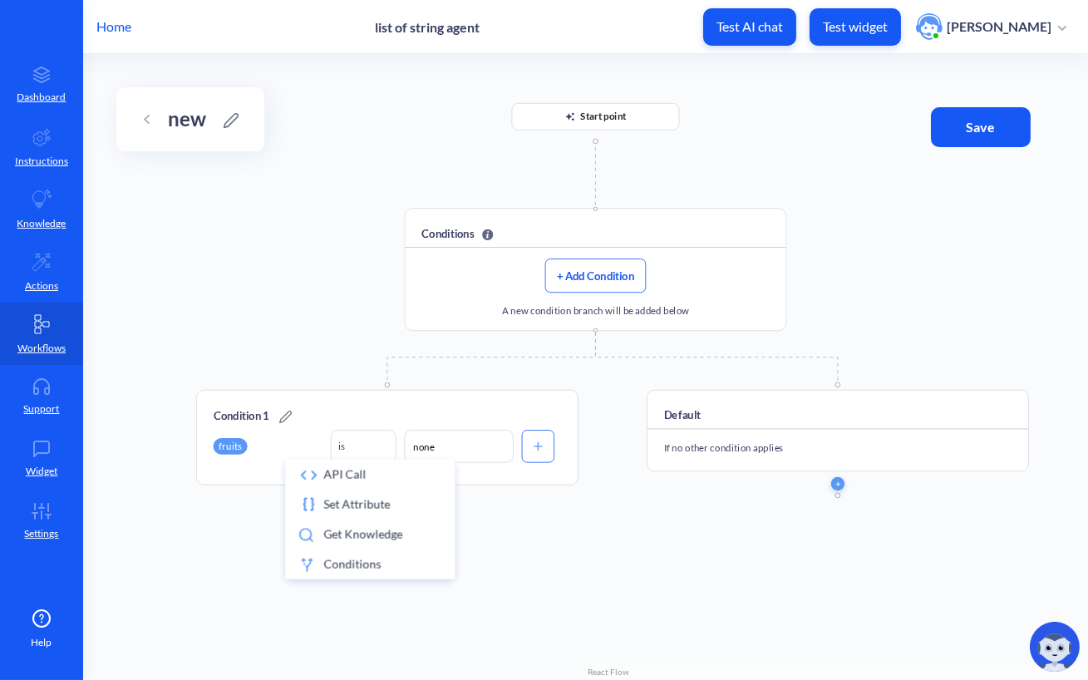
click at [546, 548] on div "Start point Conditions + Add Condition A new condition branch will be added bel…" at bounding box center [585, 367] width 1004 height 626
click at [1044, 666] on img at bounding box center [1054, 646] width 50 height 50
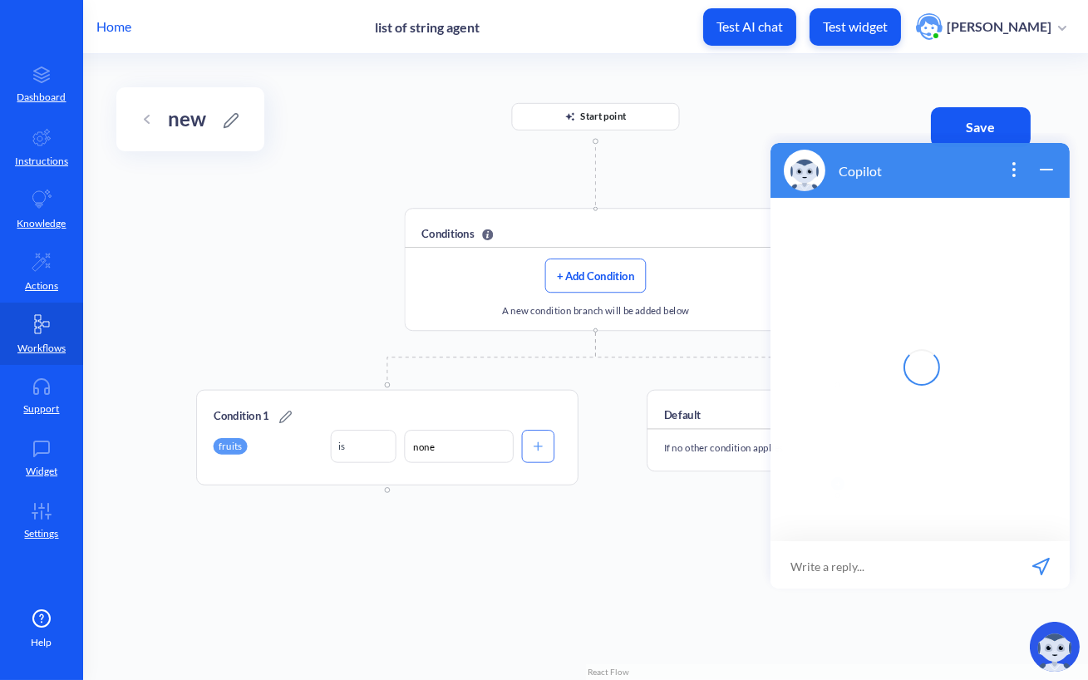
scroll to position [2, 0]
click at [783, 542] on div at bounding box center [787, 563] width 37 height 50
click at [839, 544] on input at bounding box center [908, 563] width 205 height 50
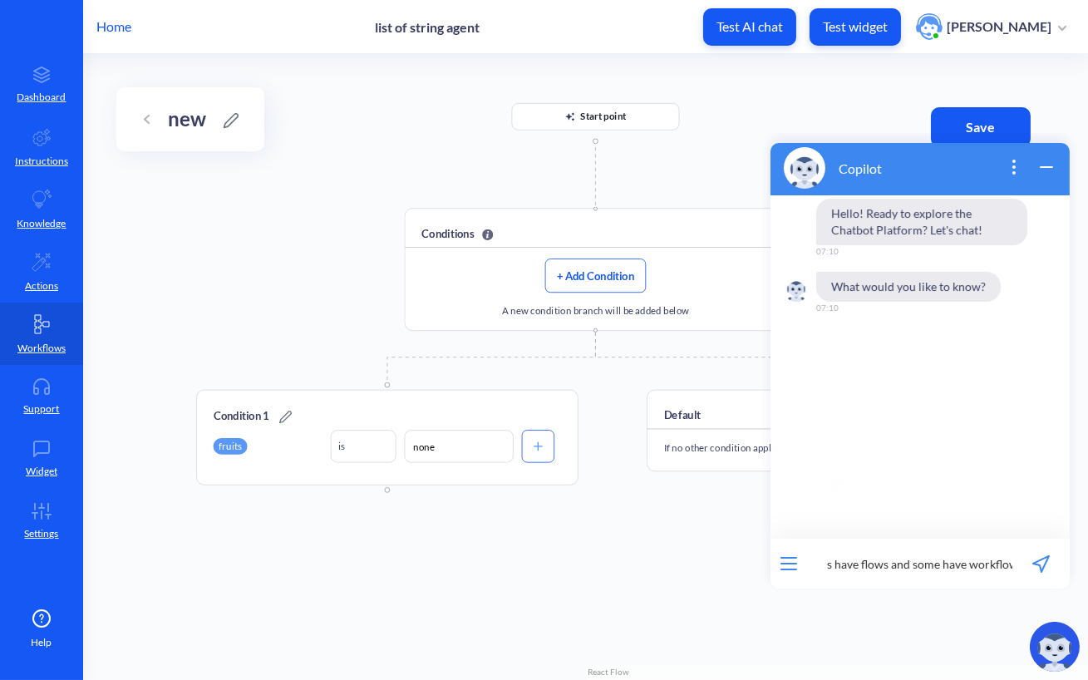
type input "explain why some ai agents have flows and some have workflows"
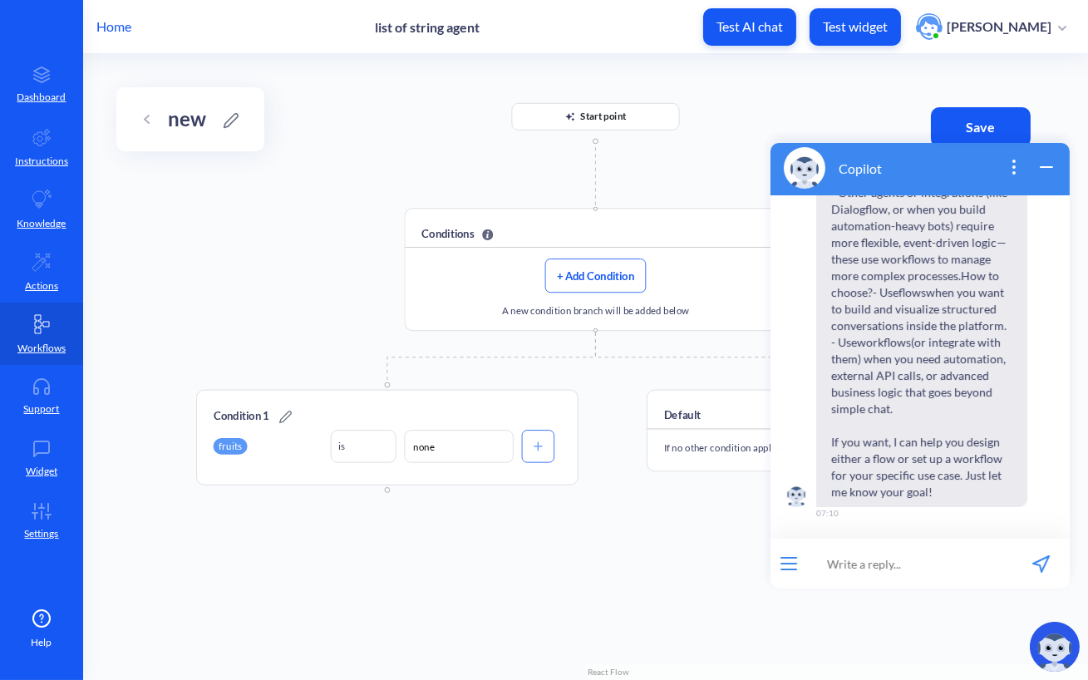
scroll to position [0, 0]
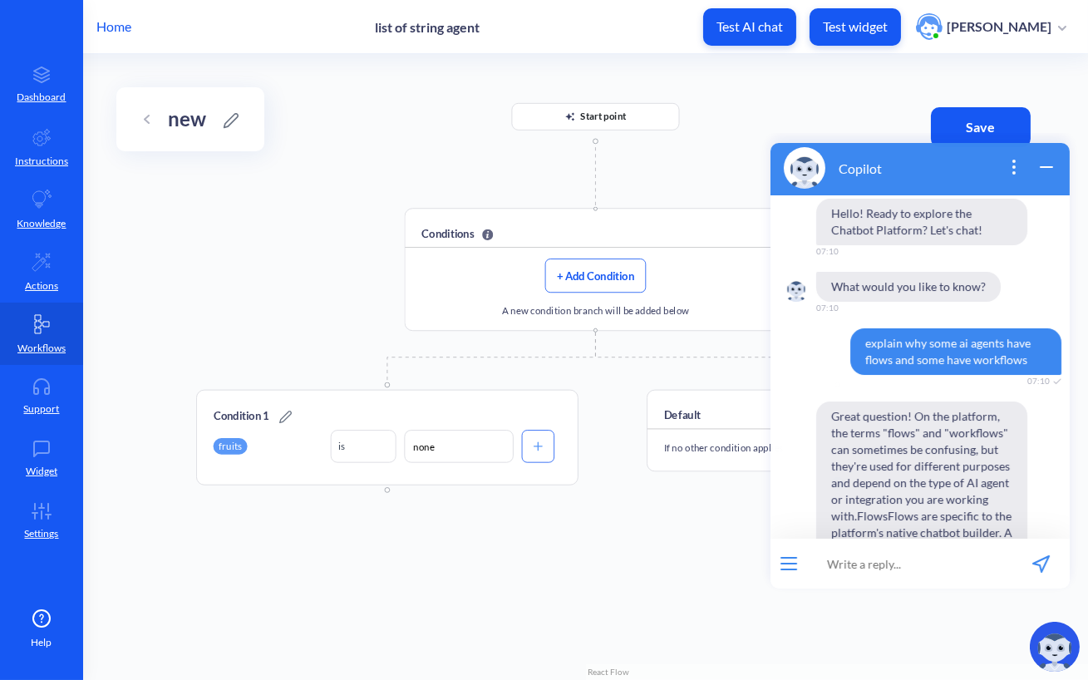
click at [120, 23] on p "Home" at bounding box center [113, 27] width 35 height 20
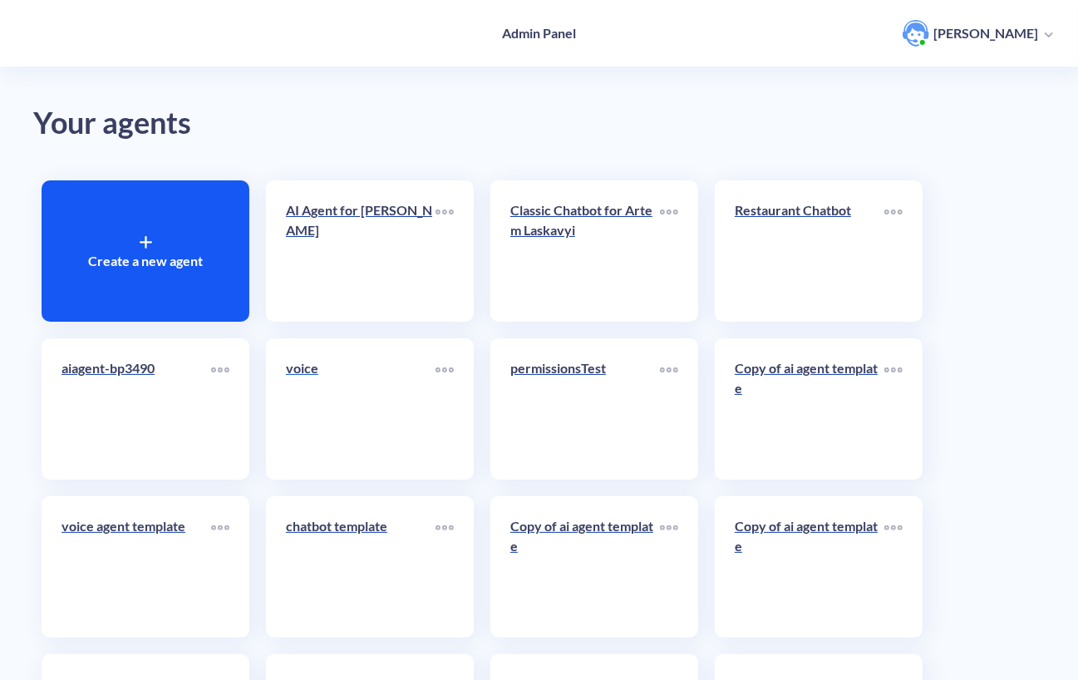
click at [360, 451] on link "voice" at bounding box center [361, 408] width 150 height 101
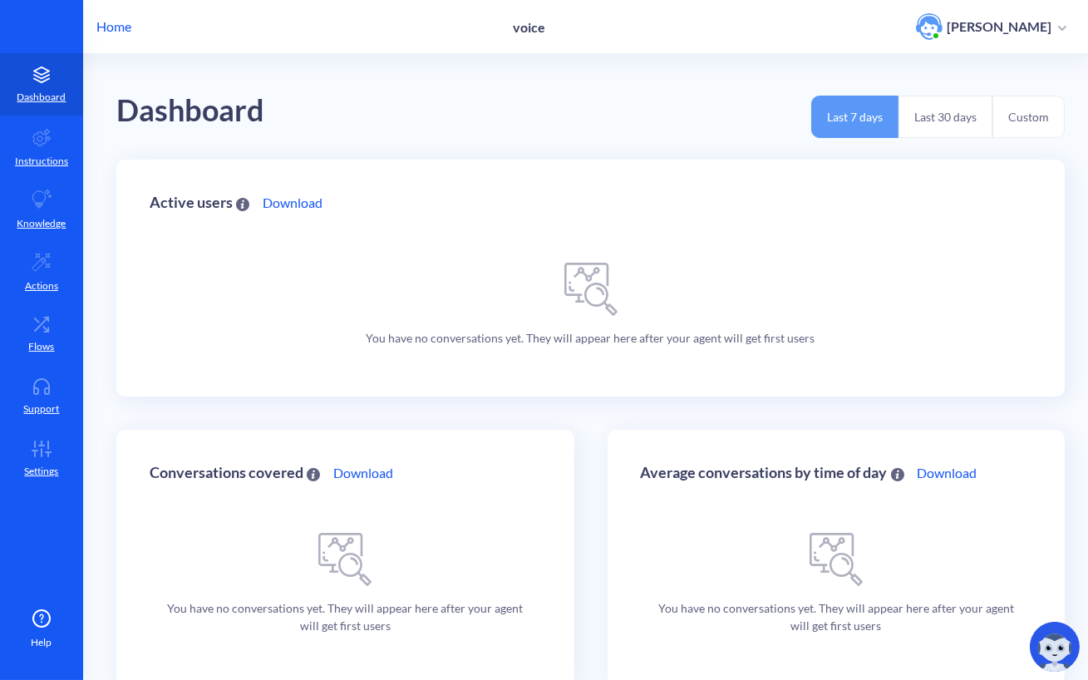
click at [1043, 644] on img at bounding box center [1054, 646] width 50 height 50
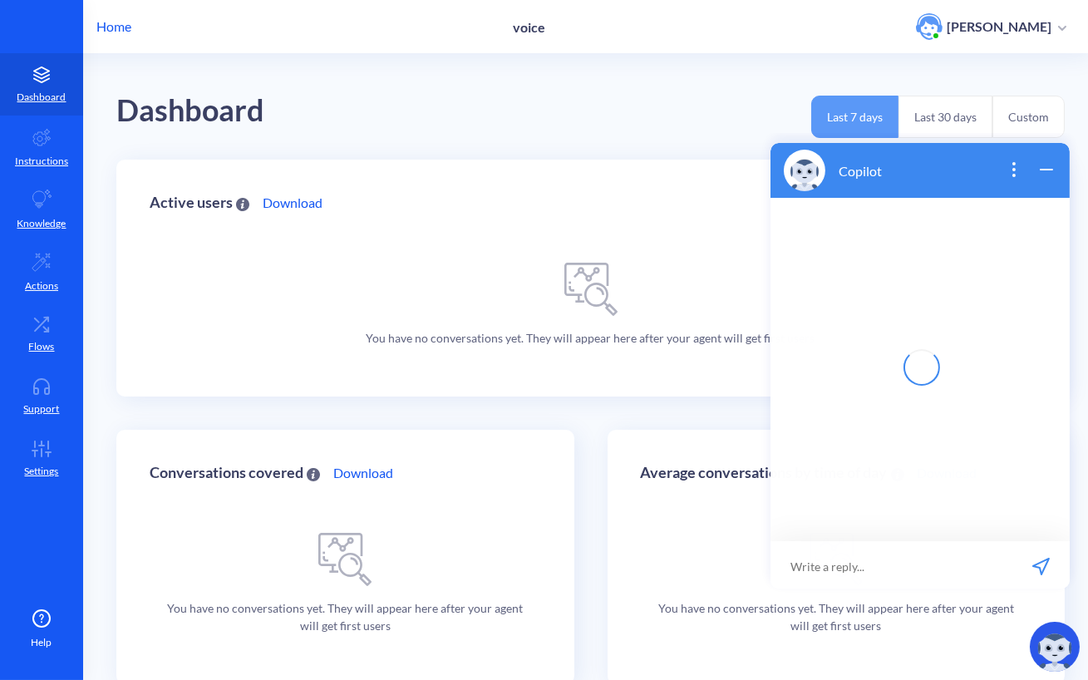
scroll to position [2, 0]
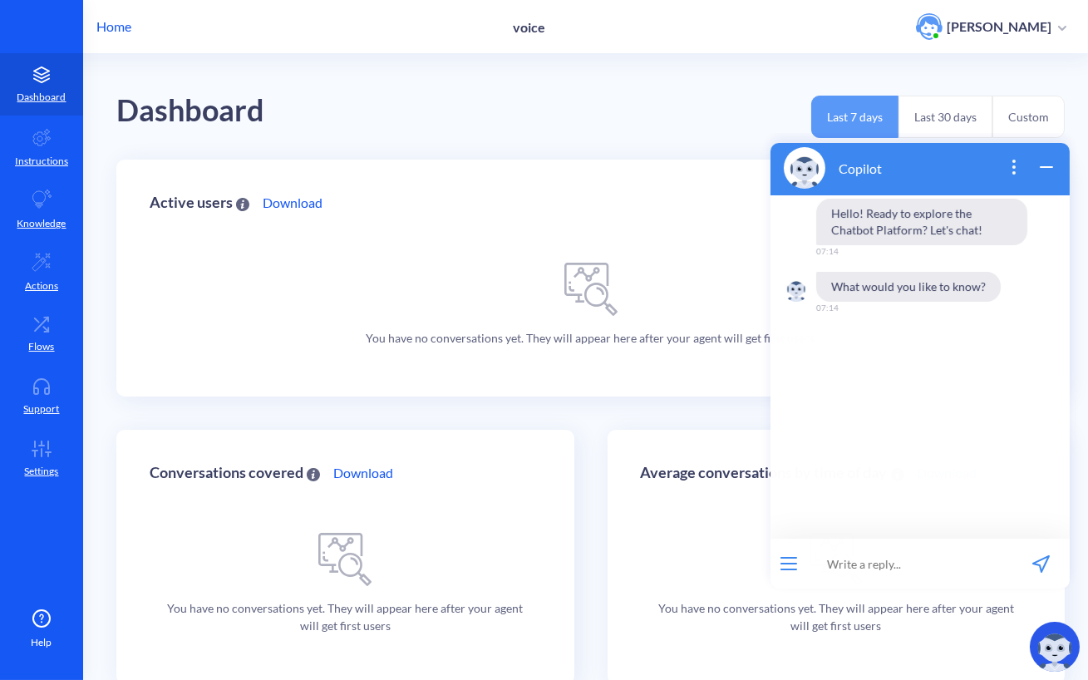
click at [91, 32] on div "Home voice [PERSON_NAME]" at bounding box center [544, 26] width 1088 height 53
click at [99, 32] on p "Home" at bounding box center [113, 27] width 35 height 20
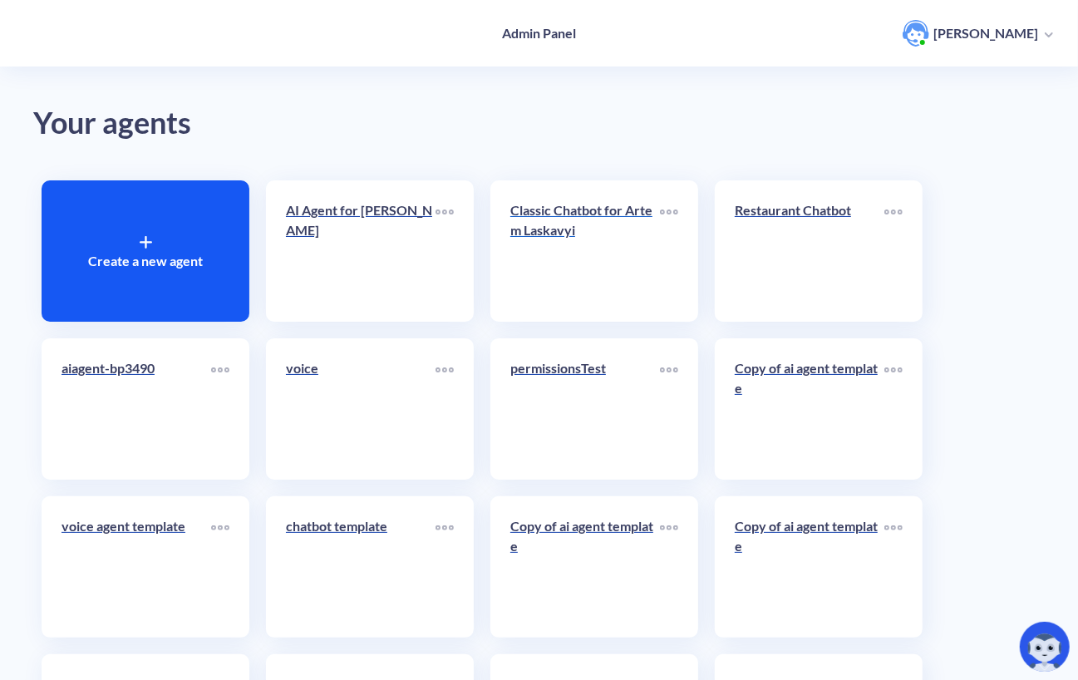
click at [594, 254] on link "Classic Chatbot for Artem Laskavyi" at bounding box center [585, 250] width 150 height 101
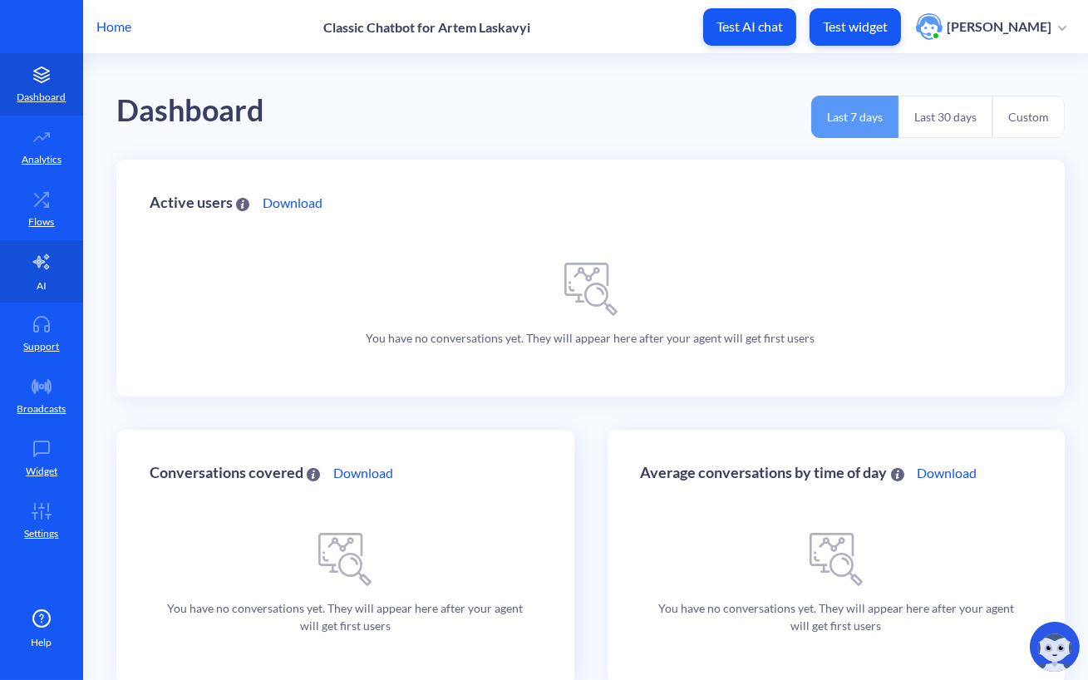
click at [44, 287] on p "AI" at bounding box center [42, 285] width 10 height 15
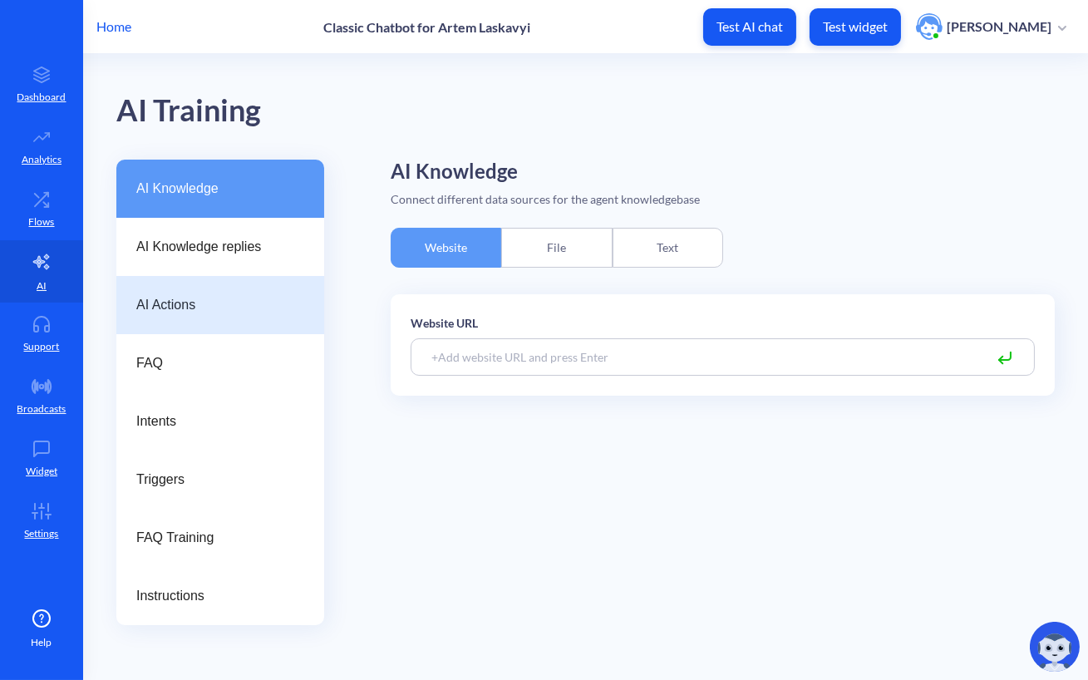
click at [219, 323] on div "AI Actions" at bounding box center [220, 305] width 208 height 58
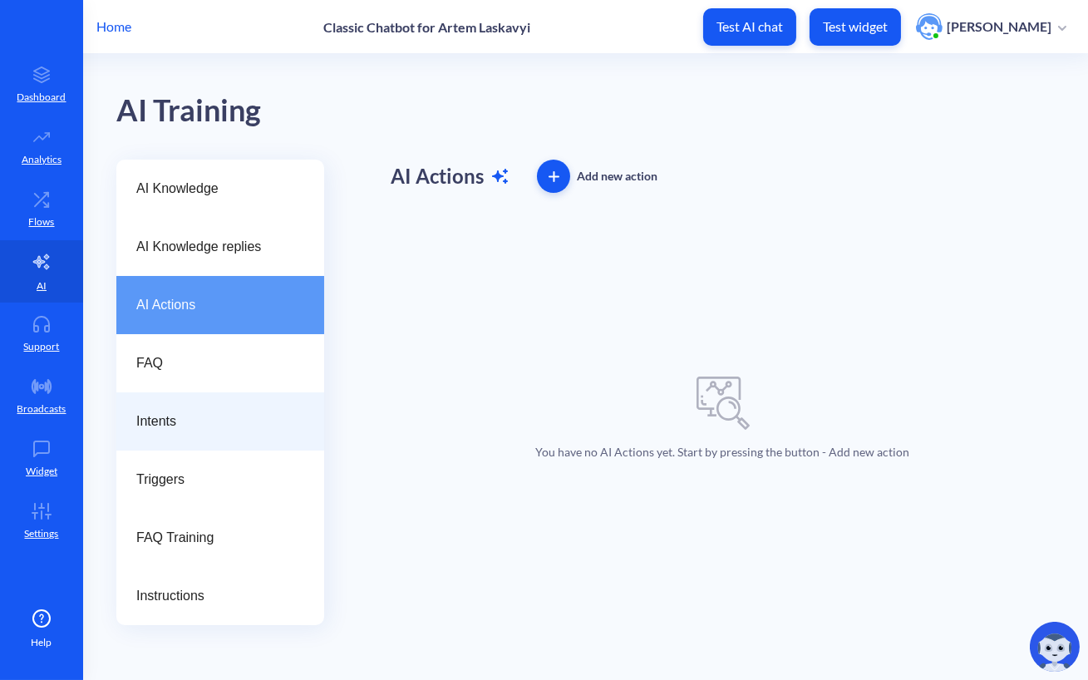
click at [275, 395] on div "Intents" at bounding box center [220, 421] width 208 height 58
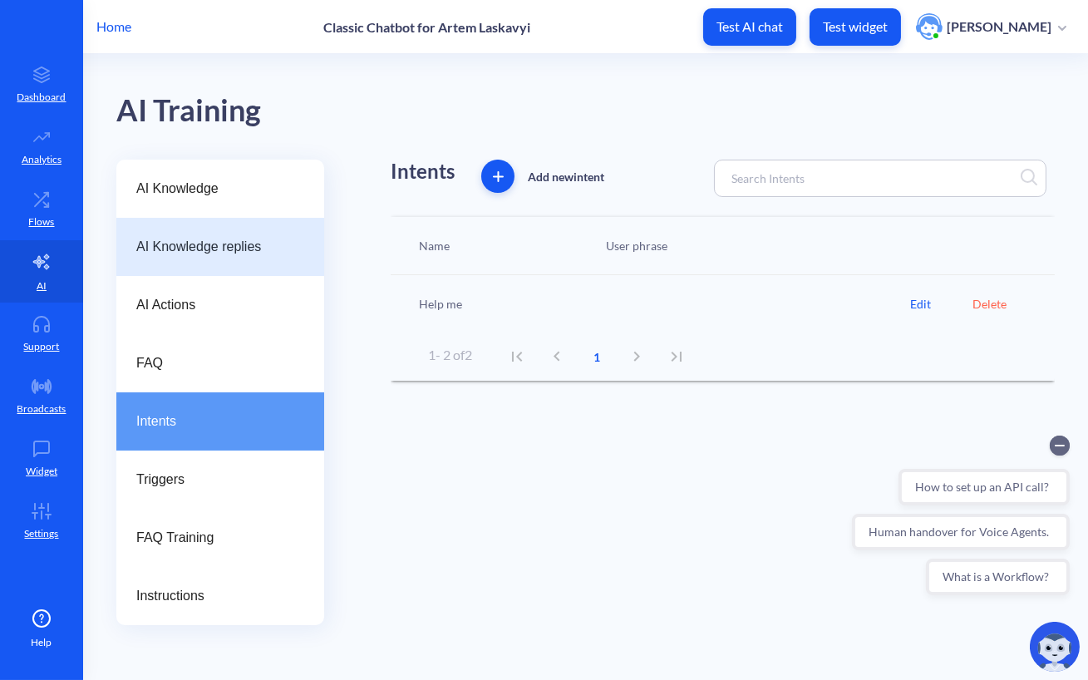
click at [300, 243] on div "AI Knowledge replies" at bounding box center [220, 247] width 168 height 20
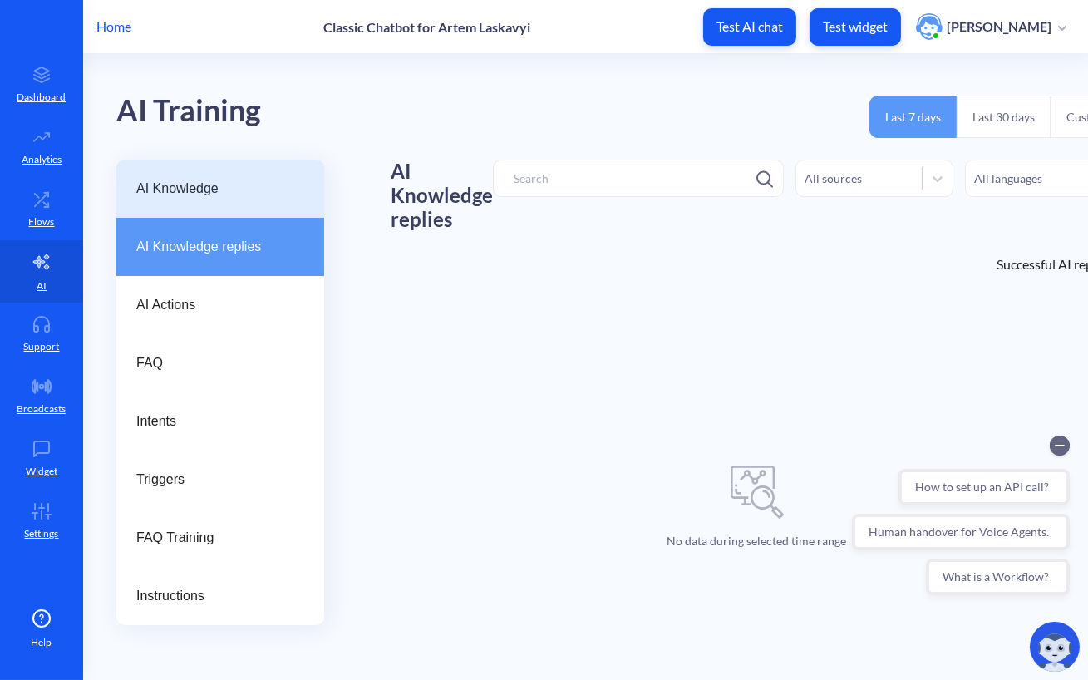
click at [273, 178] on div "AI Knowledge" at bounding box center [220, 189] width 208 height 58
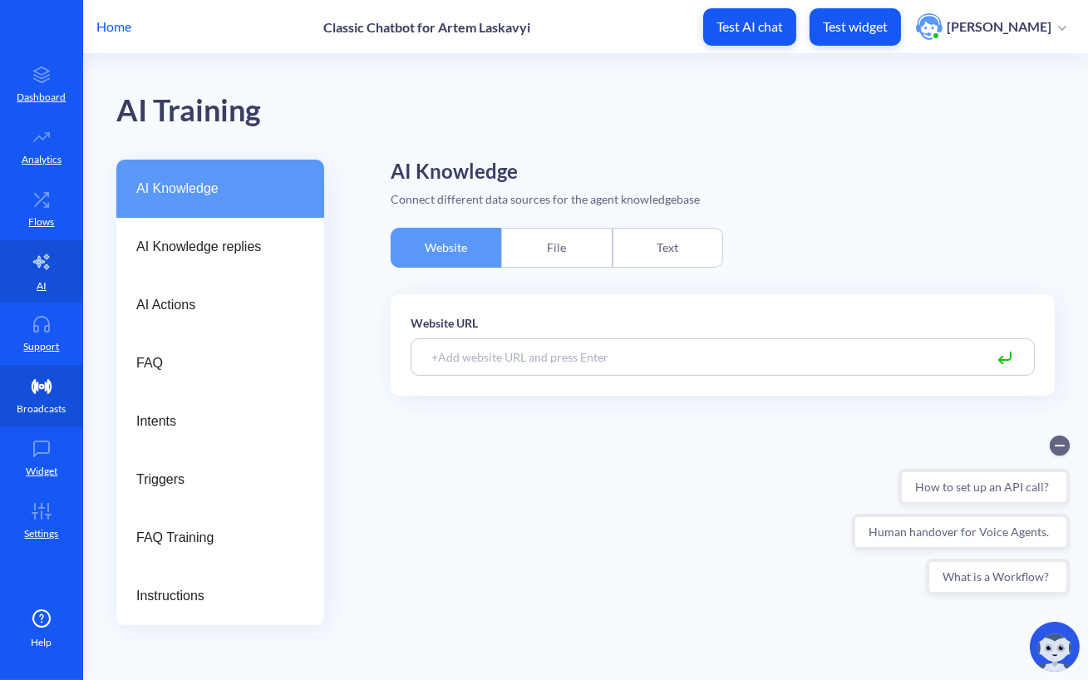
click at [58, 388] on link "Broadcasts" at bounding box center [41, 396] width 83 height 62
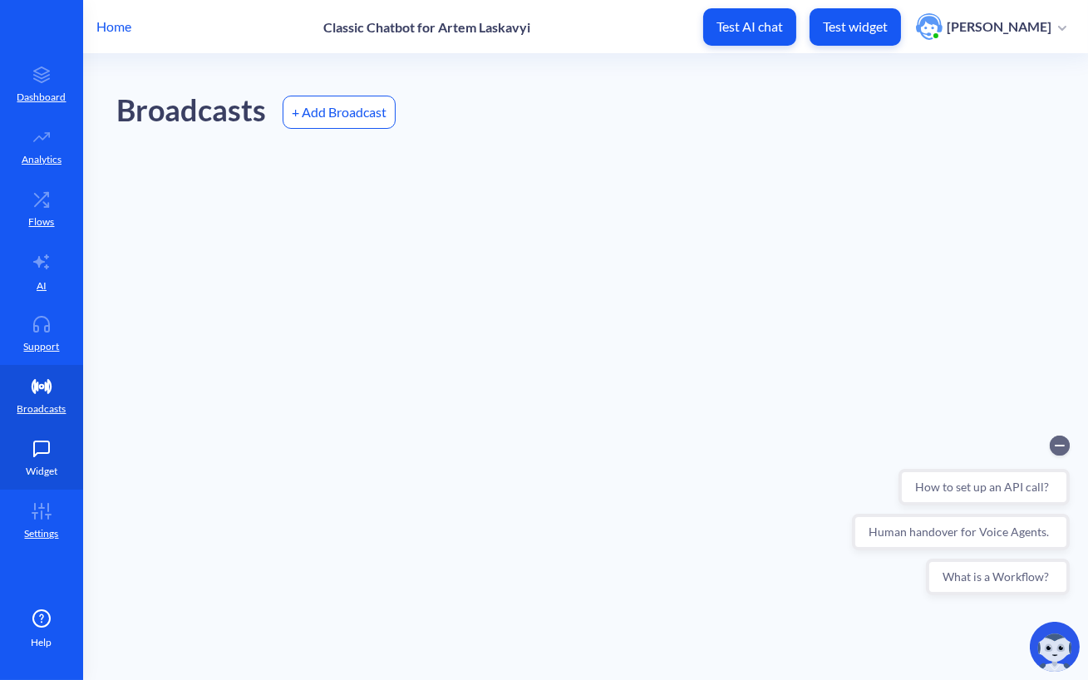
click at [57, 442] on icon at bounding box center [41, 448] width 33 height 17
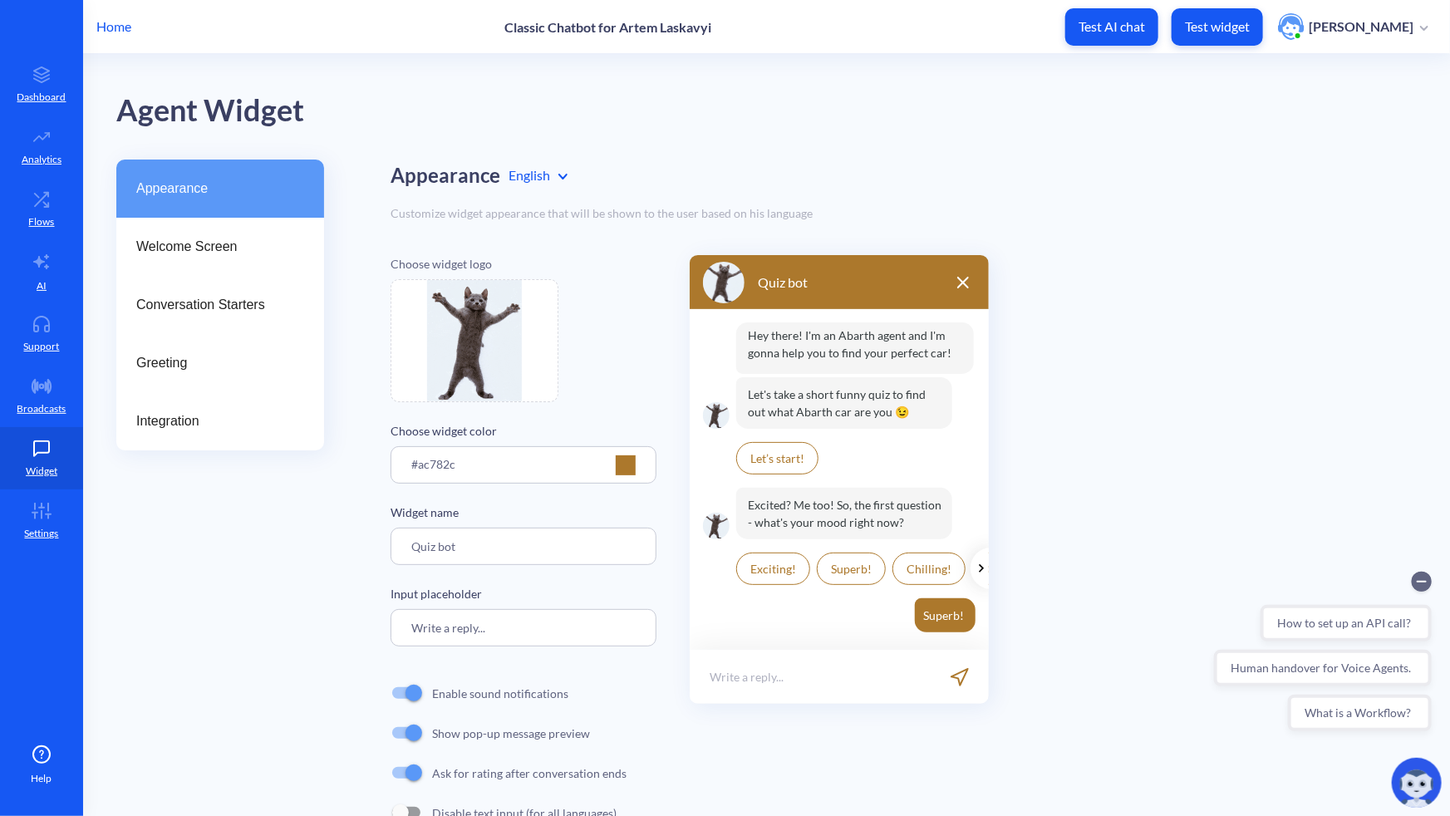
click at [1186, 747] on img at bounding box center [1417, 783] width 50 height 50
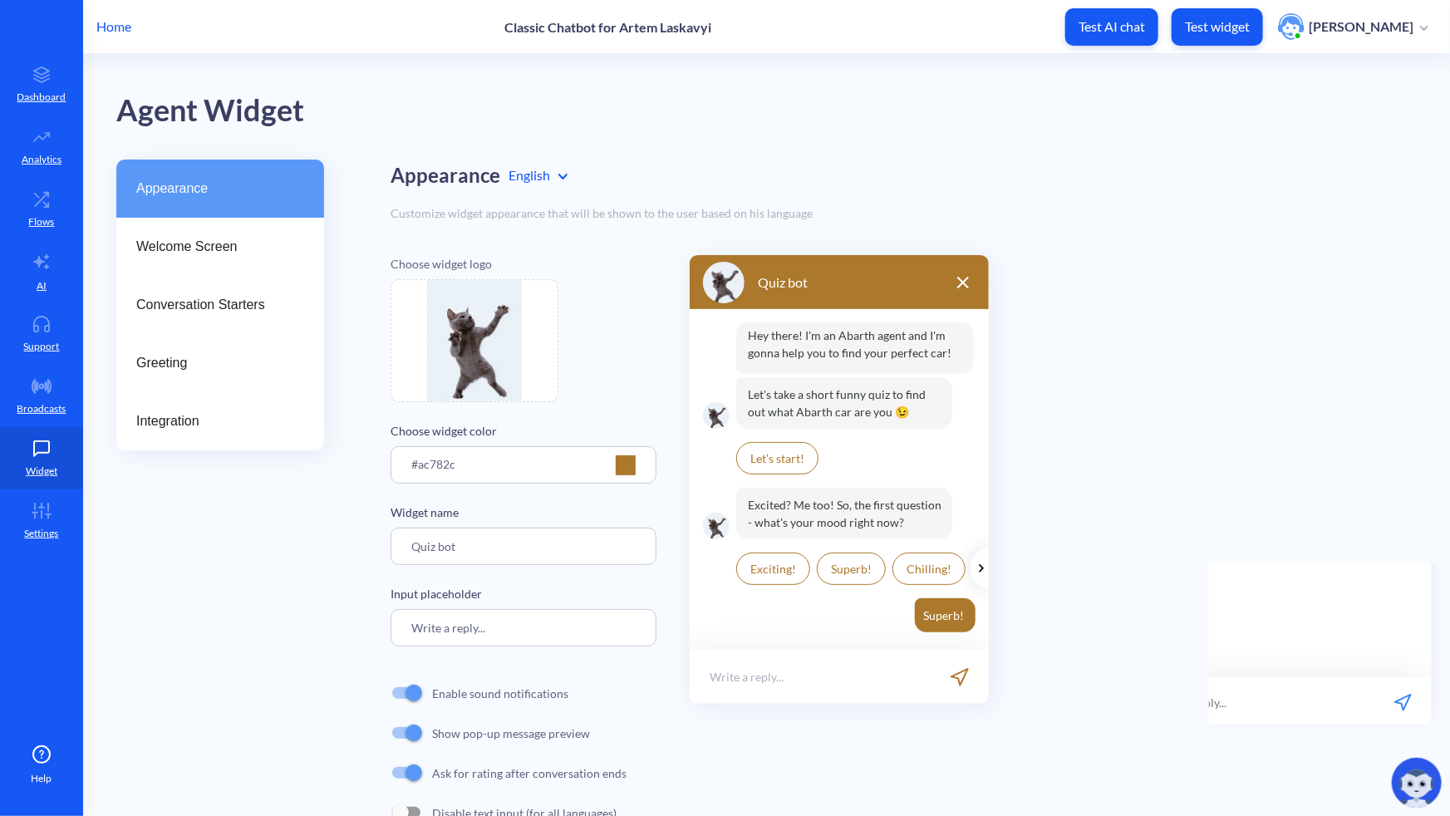
scroll to position [2, 0]
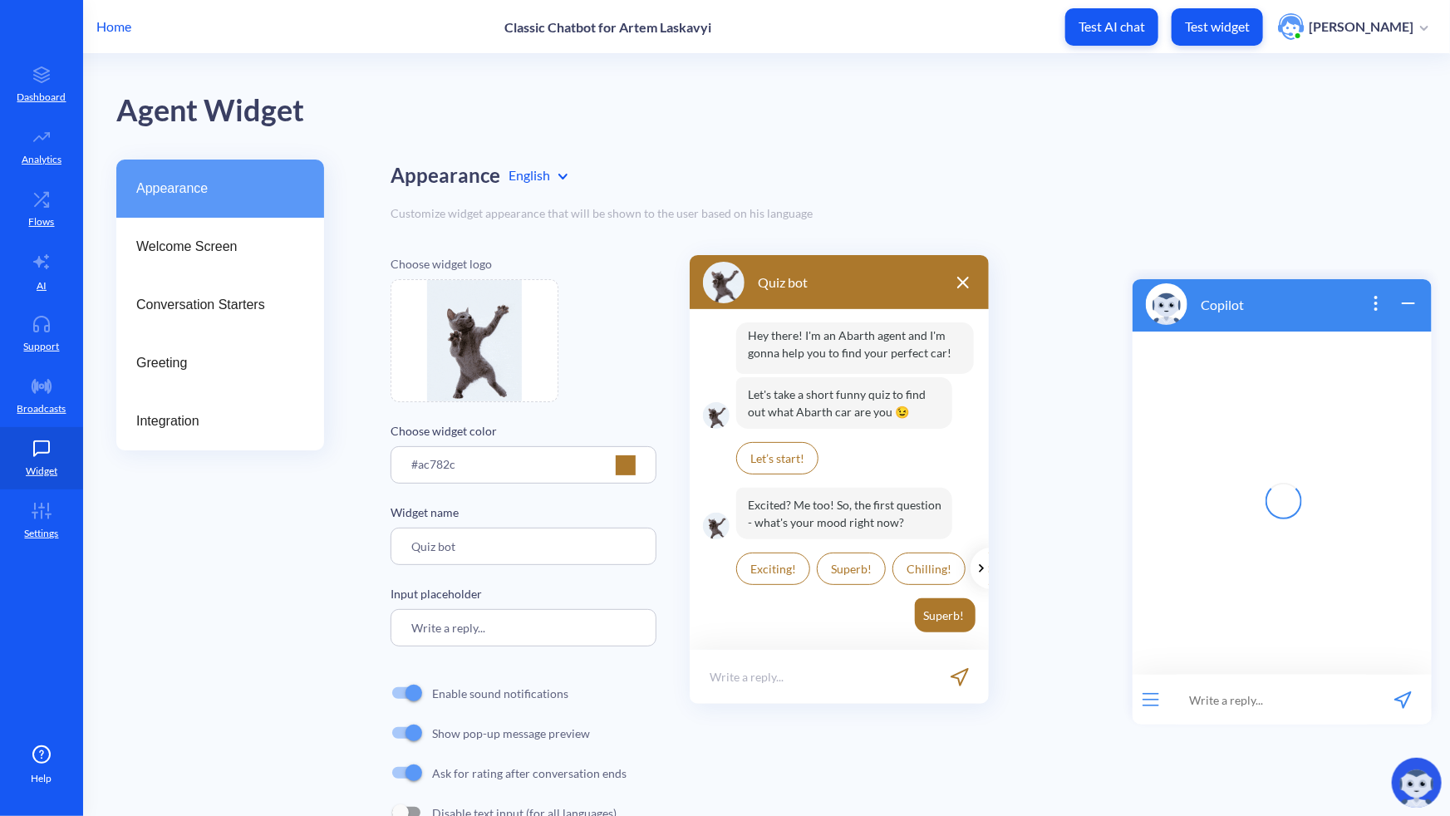
click at [1186, 719] on input at bounding box center [1270, 699] width 205 height 50
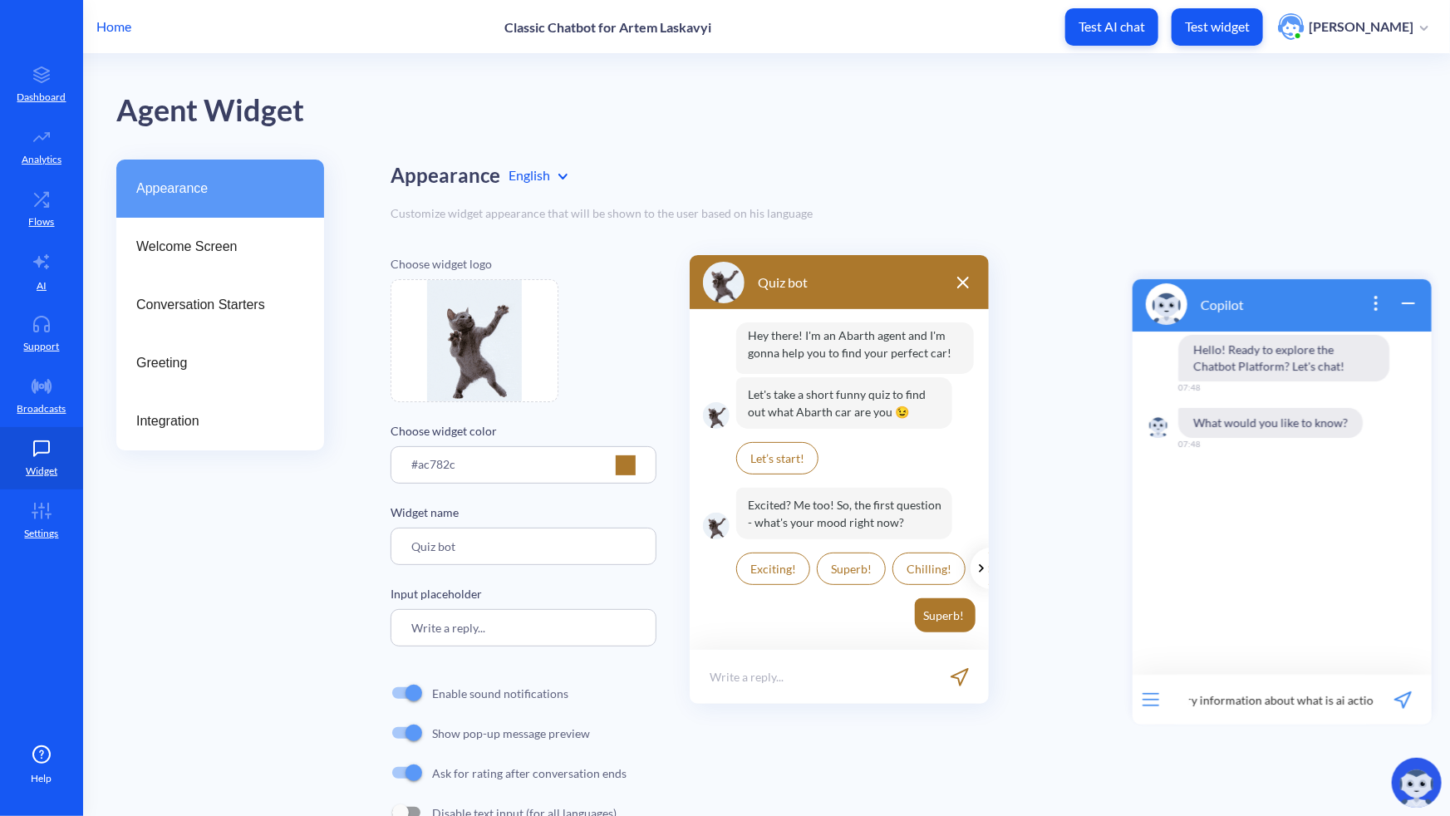
scroll to position [0, 120]
click at [1186, 699] on input "explain all the necessary information about what is ai actions" at bounding box center [1270, 699] width 205 height 50
click at [1186, 707] on input "explain all the necessary information about what are ai actions, api calls, ato…" at bounding box center [1270, 699] width 205 height 50
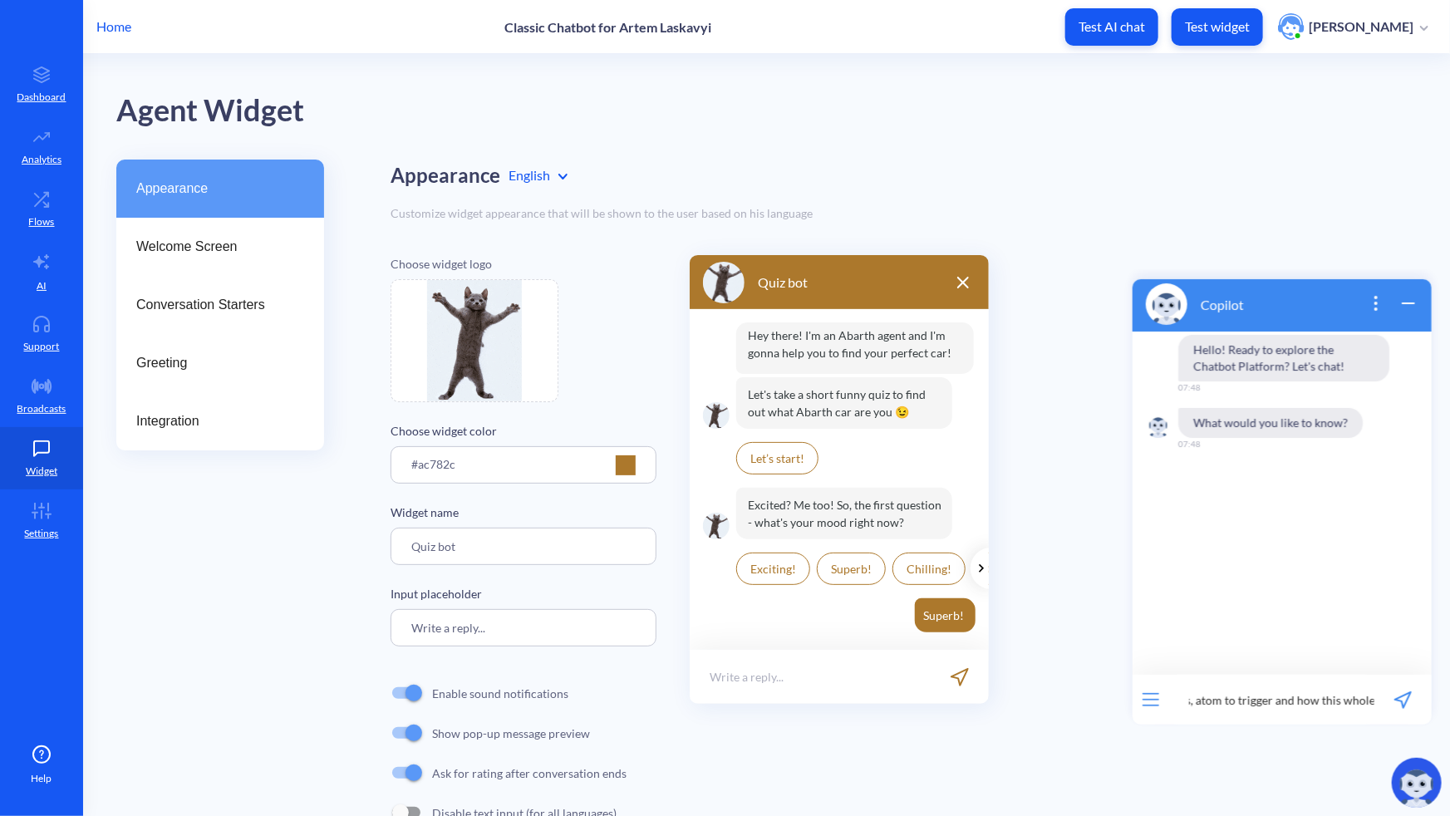
click at [1186, 704] on input "explain all the necessary information about what are ai actions, api calls, ato…" at bounding box center [1270, 699] width 205 height 50
type input "explain all the necessary information about what are ai actions, api calls, ato…"
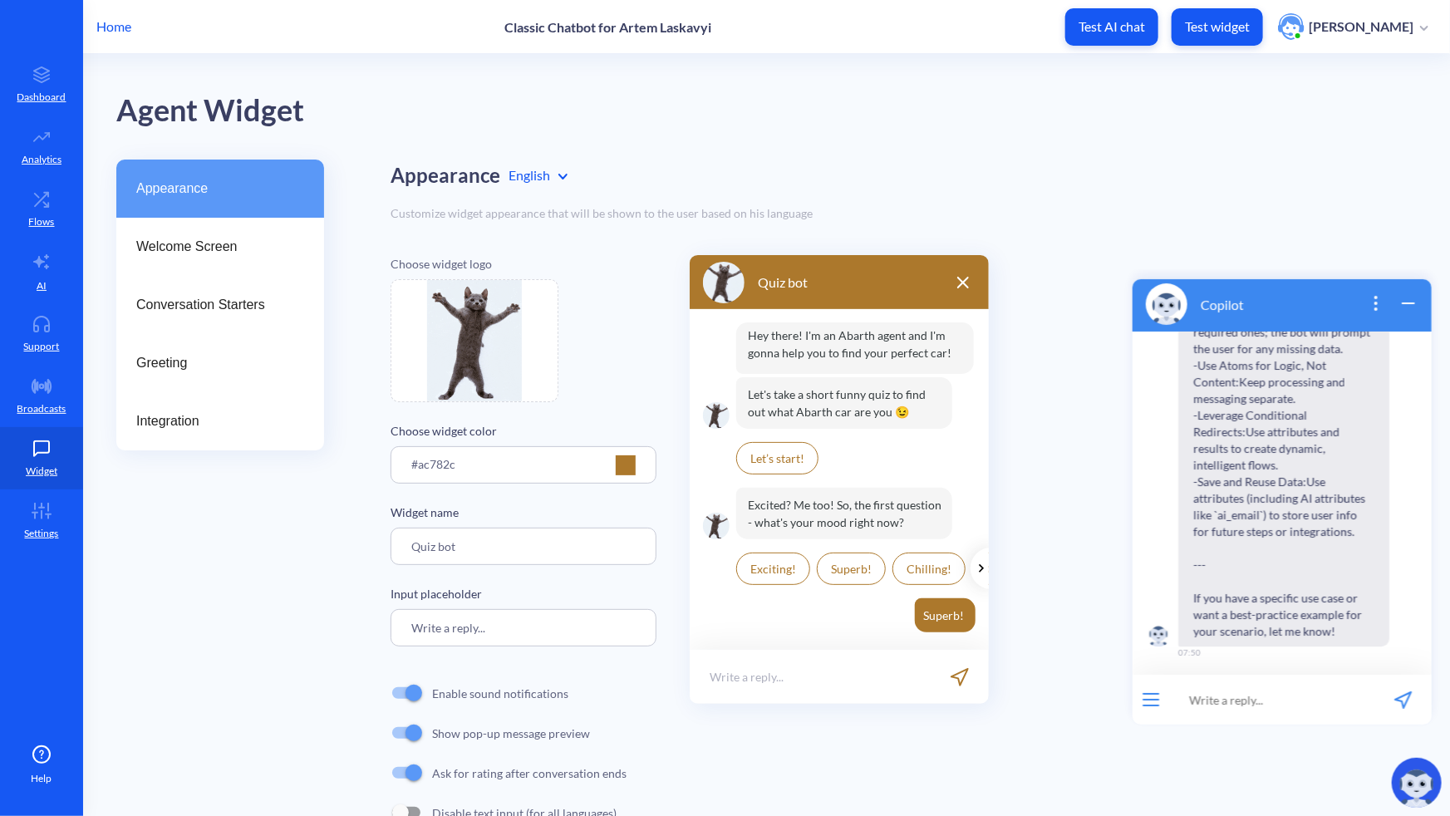
scroll to position [2433, 0]
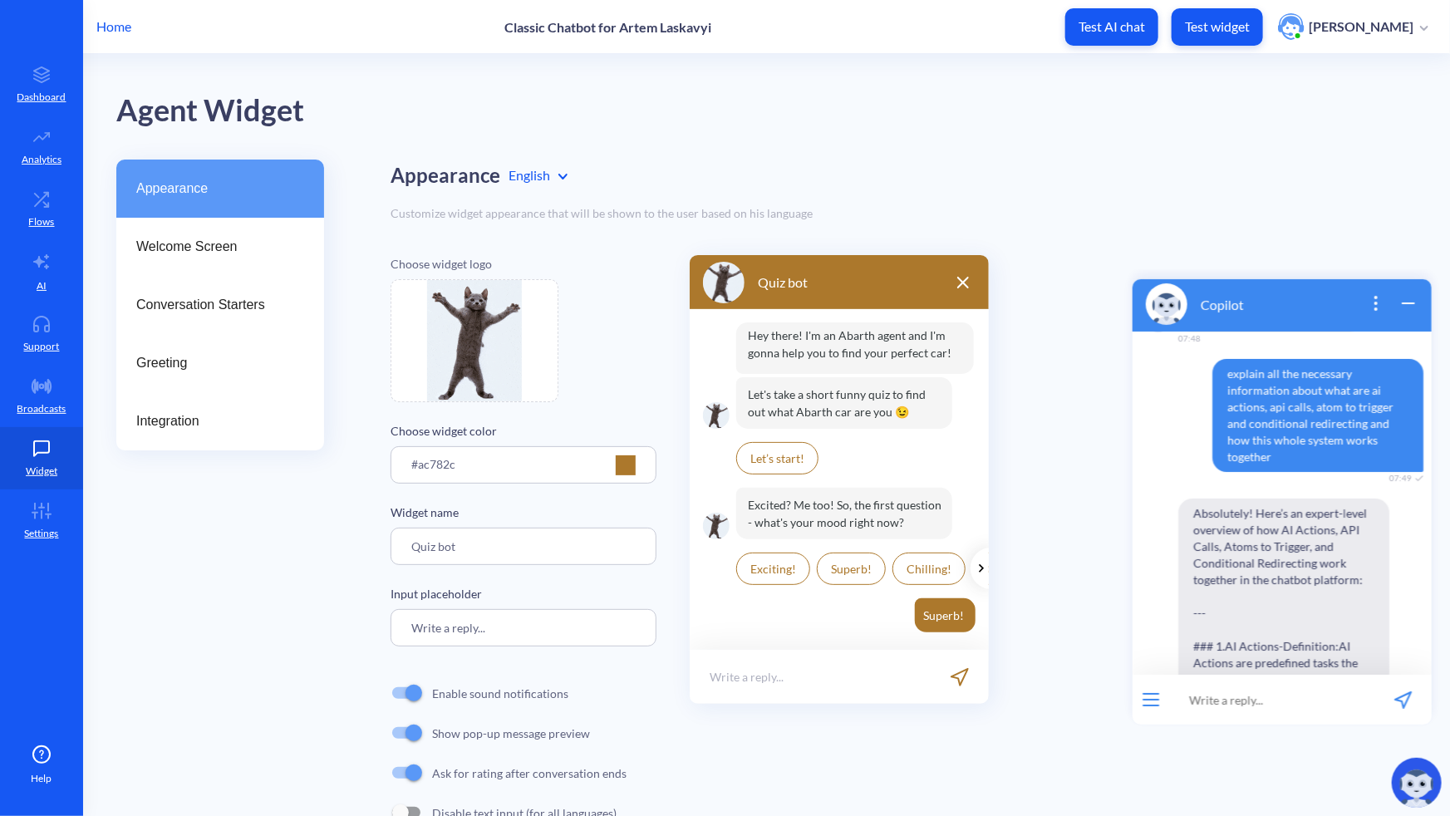
scroll to position [0, 0]
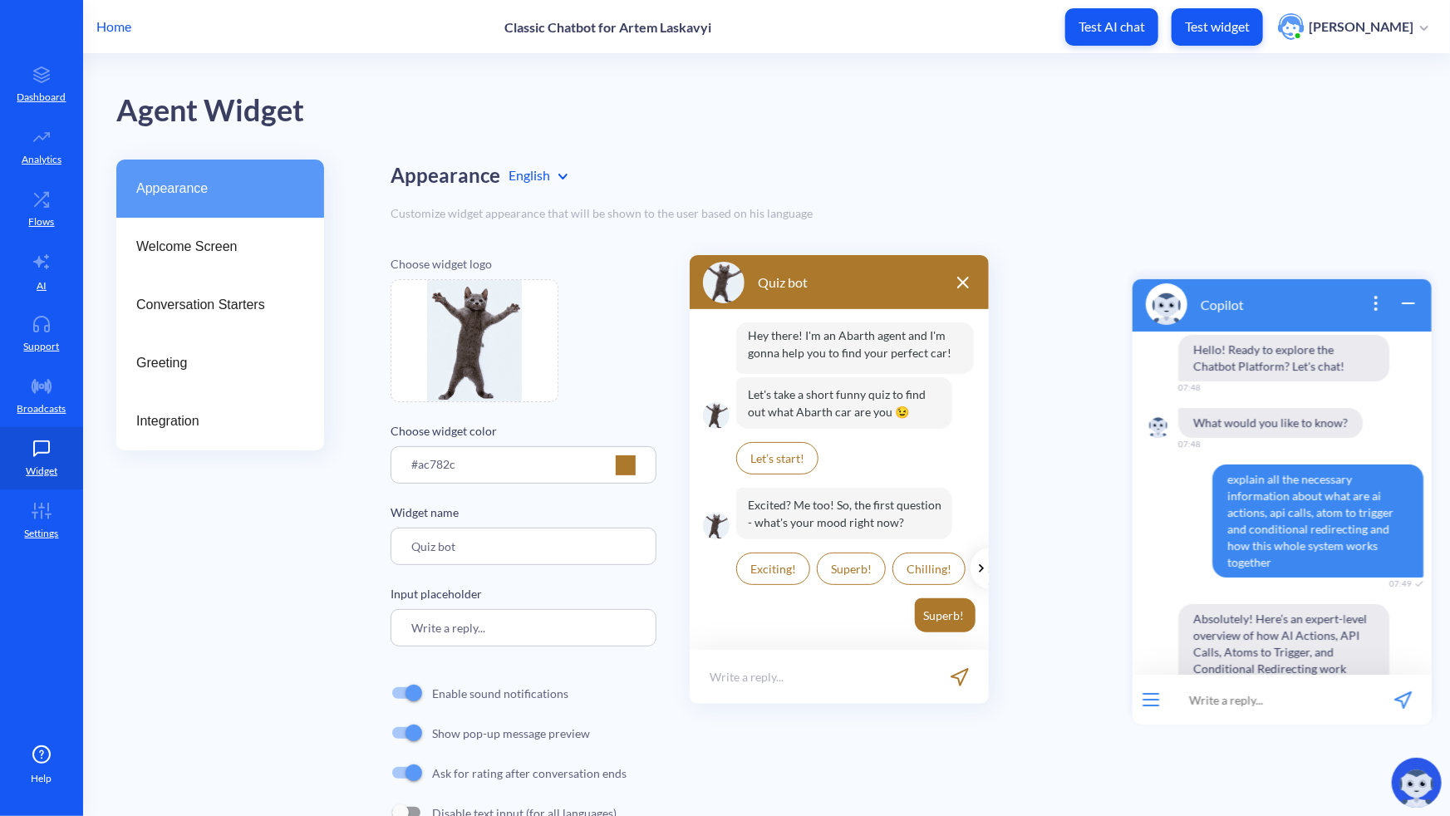
drag, startPoint x: 1343, startPoint y: 624, endPoint x: 1227, endPoint y: 468, distance: 194.8
click at [1186, 468] on div "Hello! Ready to explore the Chatbot Platform? Let's chat! 07:48 What would you …" at bounding box center [1281, 502] width 299 height 343
copy div "loremip dol sit ametconse adipiscinge seddo eius tem in utlabor, etd magna, ali…"
